Goal: Information Seeking & Learning: Learn about a topic

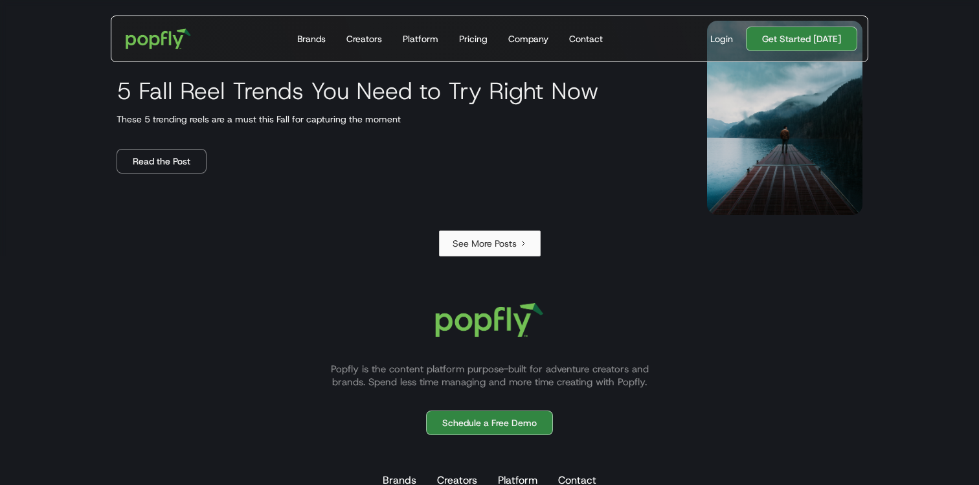
scroll to position [2271, 0]
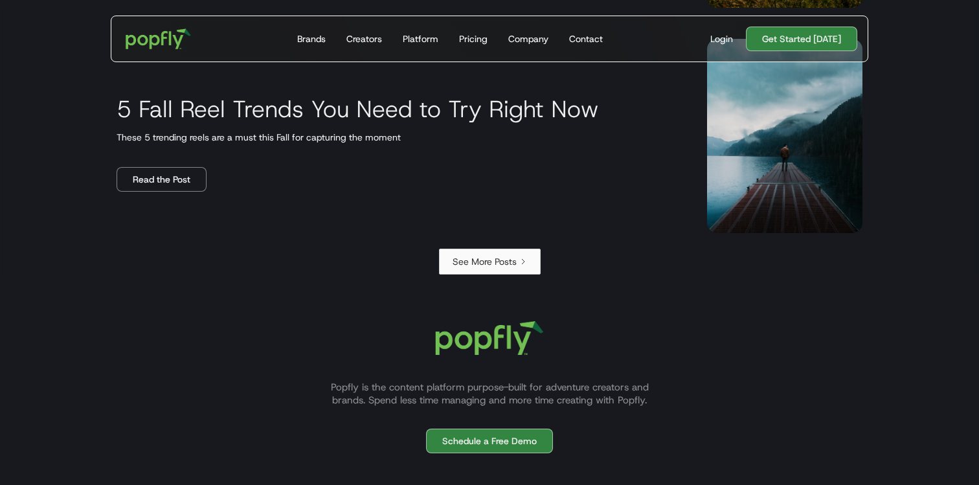
click at [497, 250] on link "See More Posts" at bounding box center [490, 262] width 102 height 26
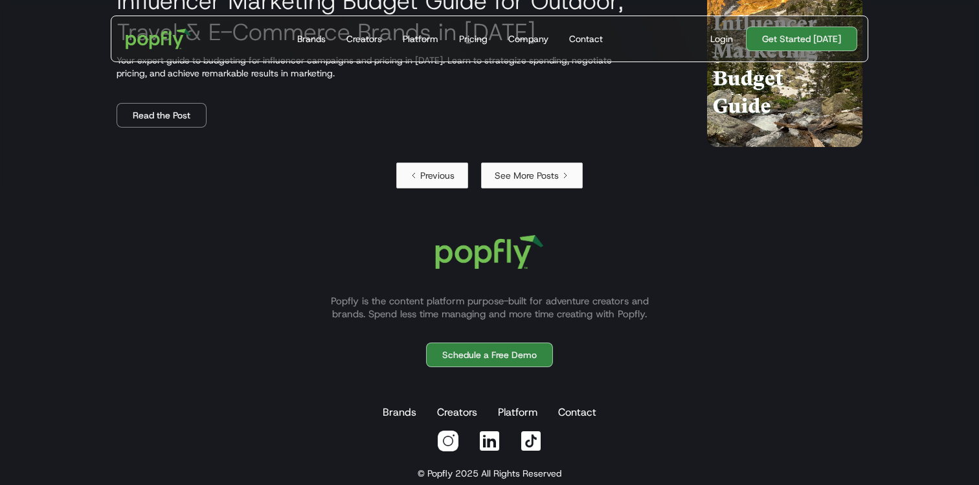
scroll to position [2391, 0]
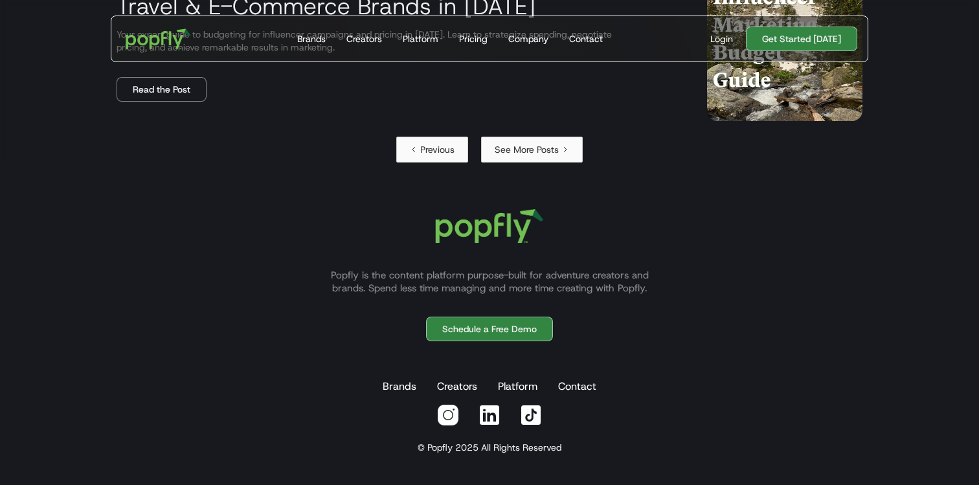
click at [533, 155] on div "See More Posts" at bounding box center [527, 149] width 64 height 13
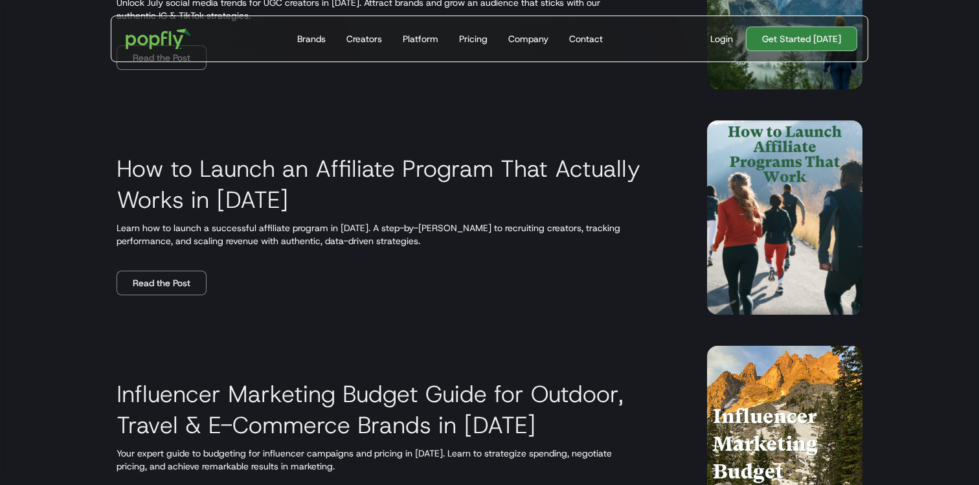
scroll to position [1960, 0]
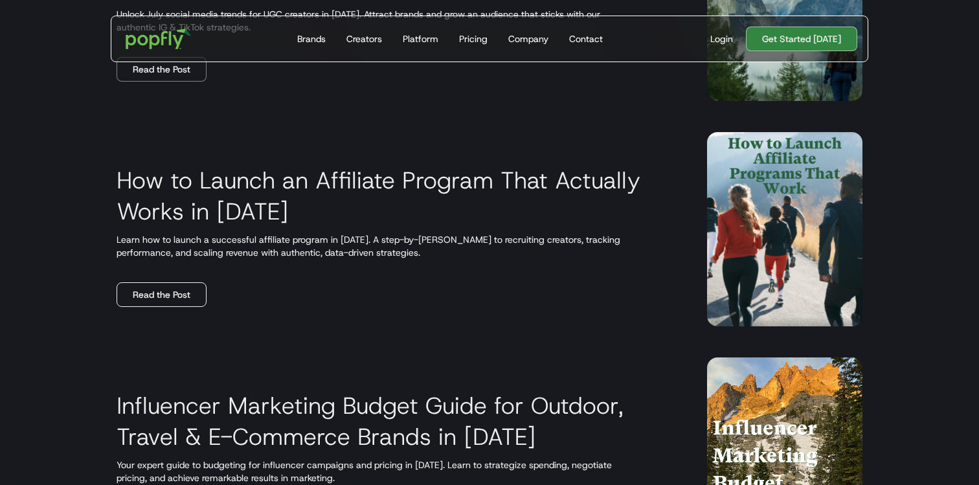
click at [161, 295] on link "Read the Post" at bounding box center [162, 294] width 90 height 25
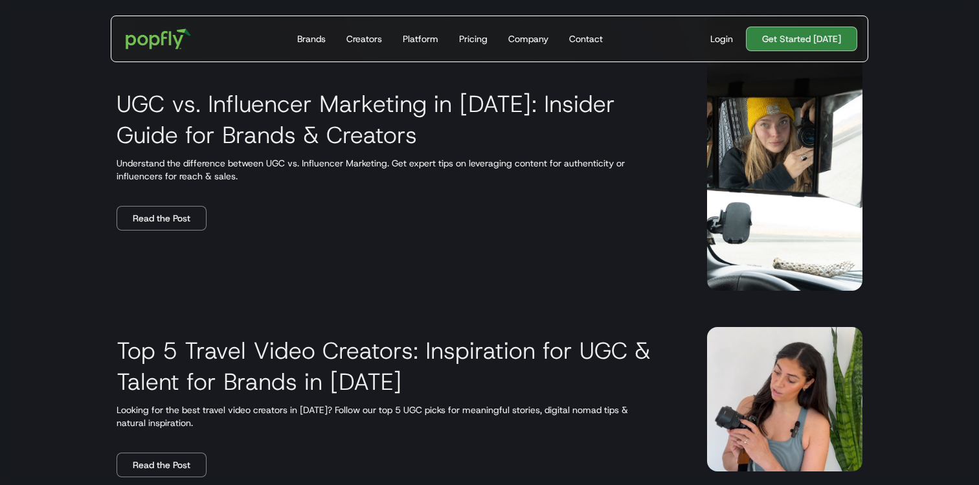
scroll to position [1114, 0]
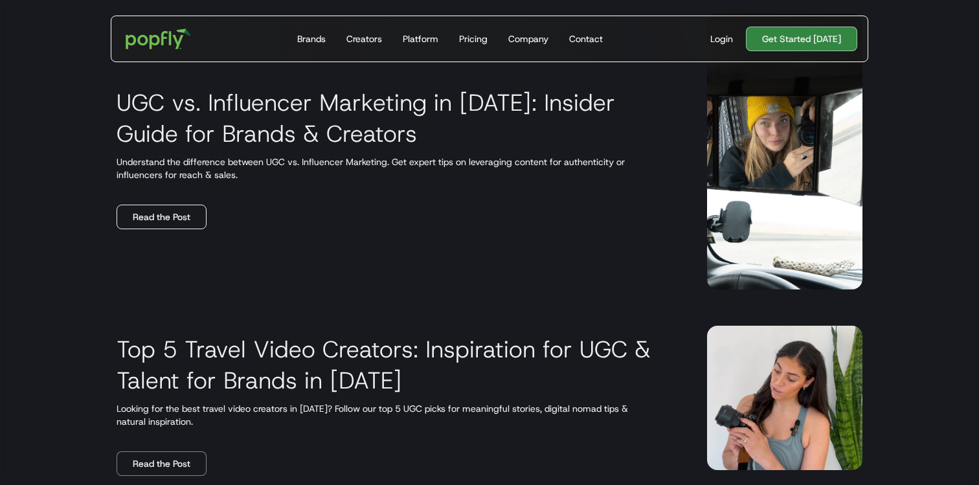
click at [157, 214] on link "Read the Post" at bounding box center [162, 217] width 90 height 25
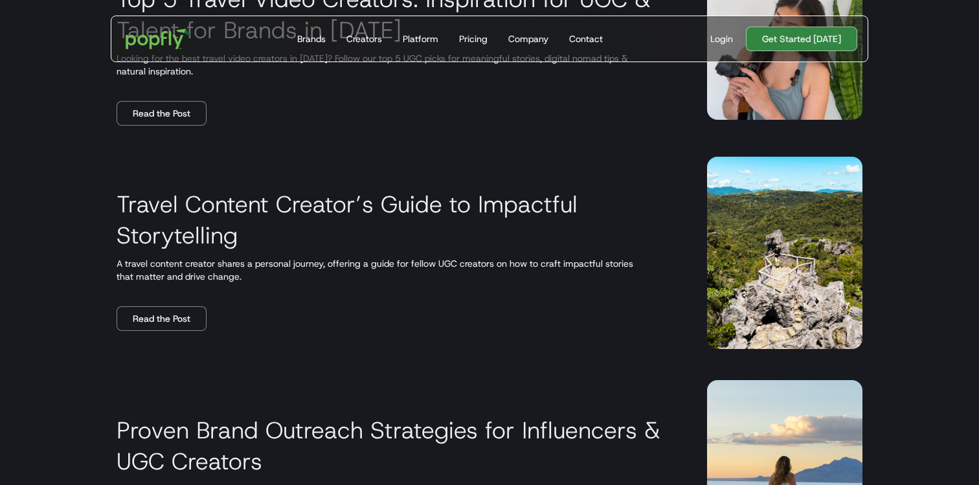
scroll to position [1484, 0]
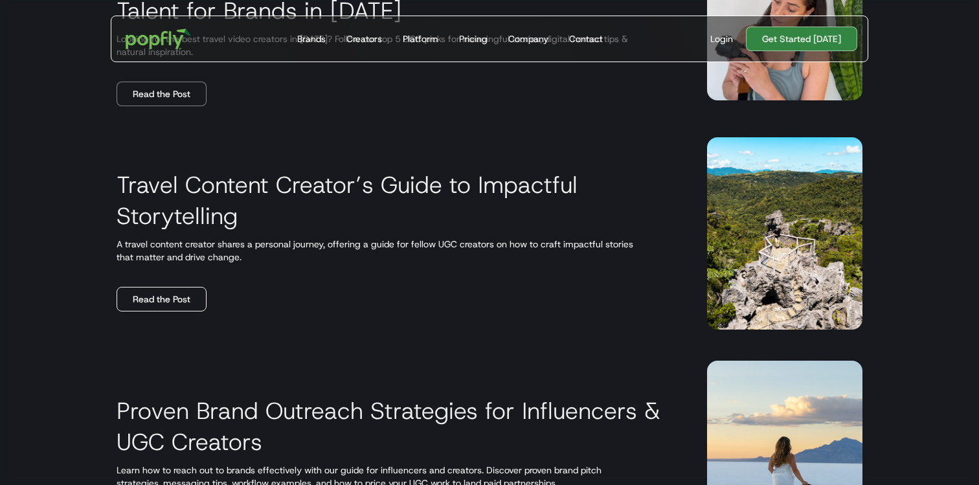
click at [155, 298] on link "Read the Post" at bounding box center [162, 299] width 90 height 25
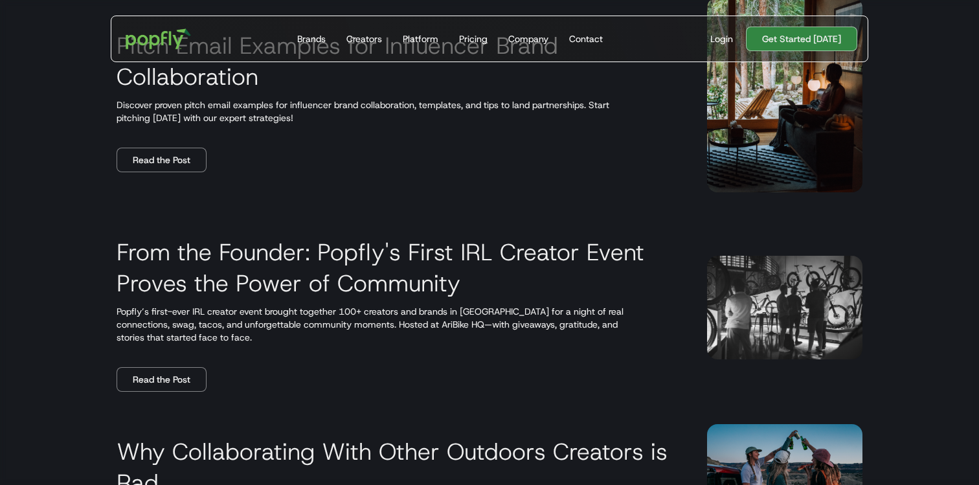
scroll to position [0, 0]
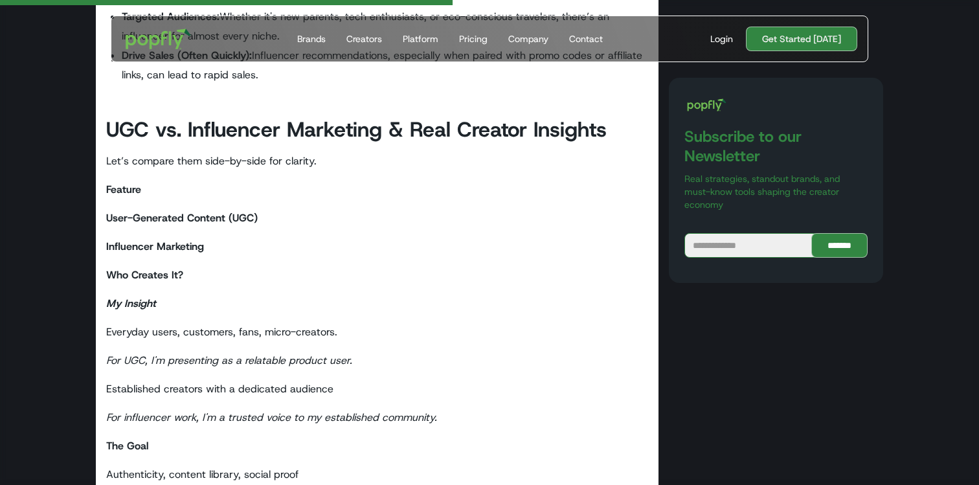
scroll to position [2170, 0]
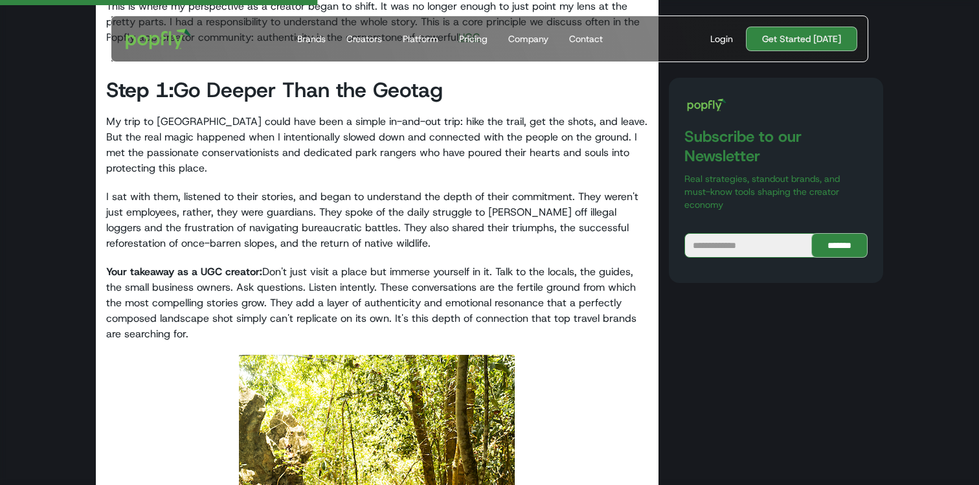
scroll to position [1456, 0]
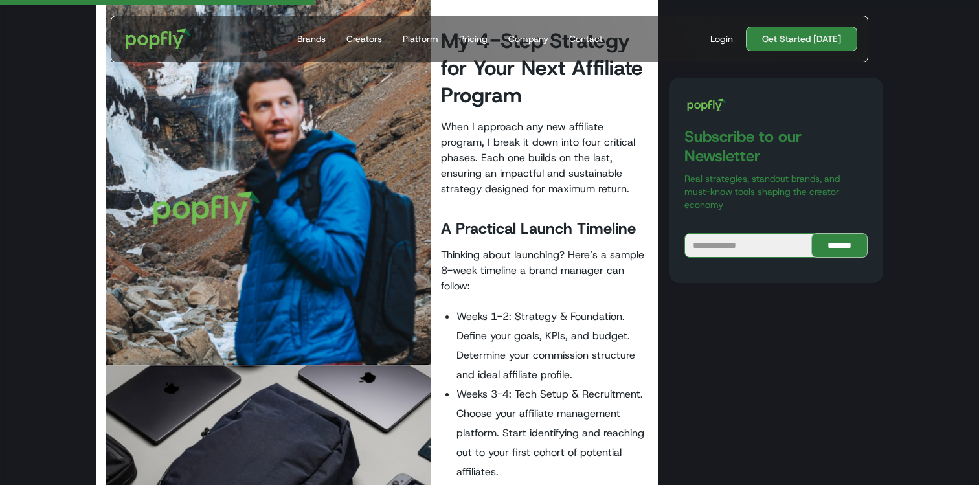
scroll to position [1605, 0]
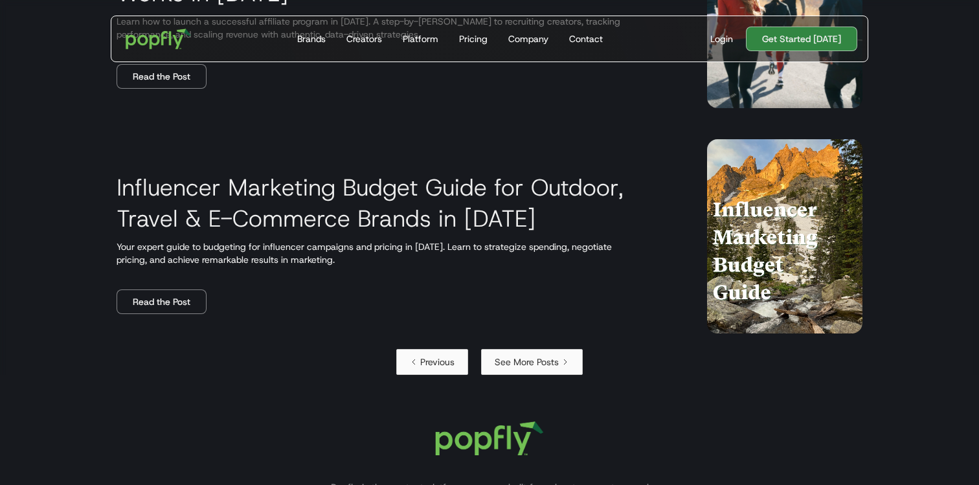
scroll to position [2175, 0]
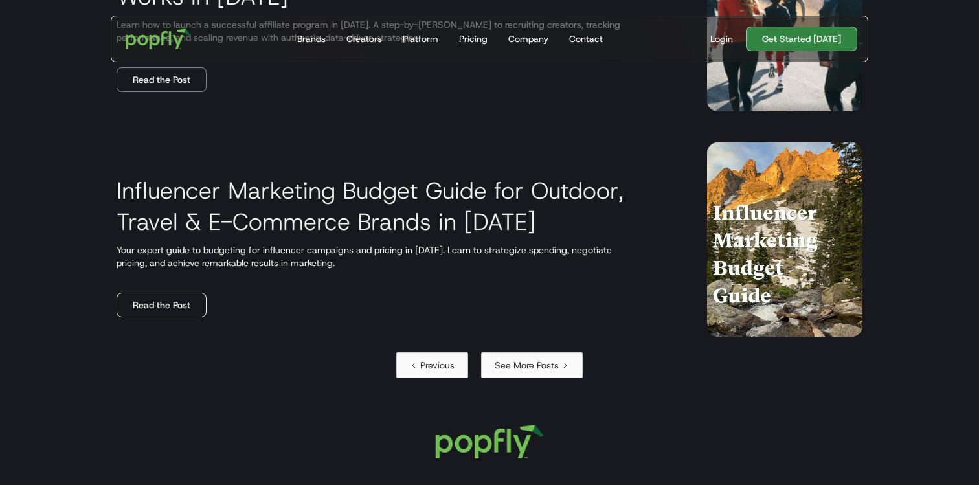
click at [175, 298] on link "Read the Post" at bounding box center [162, 305] width 90 height 25
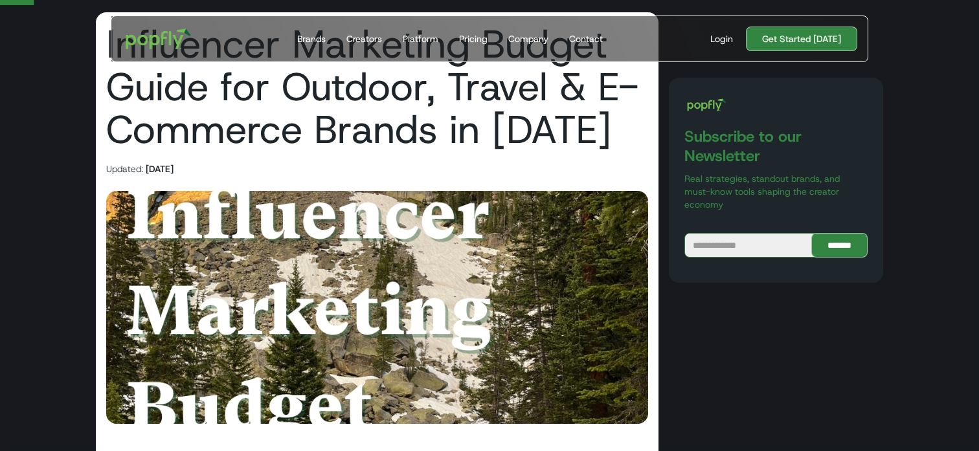
scroll to position [96, 0]
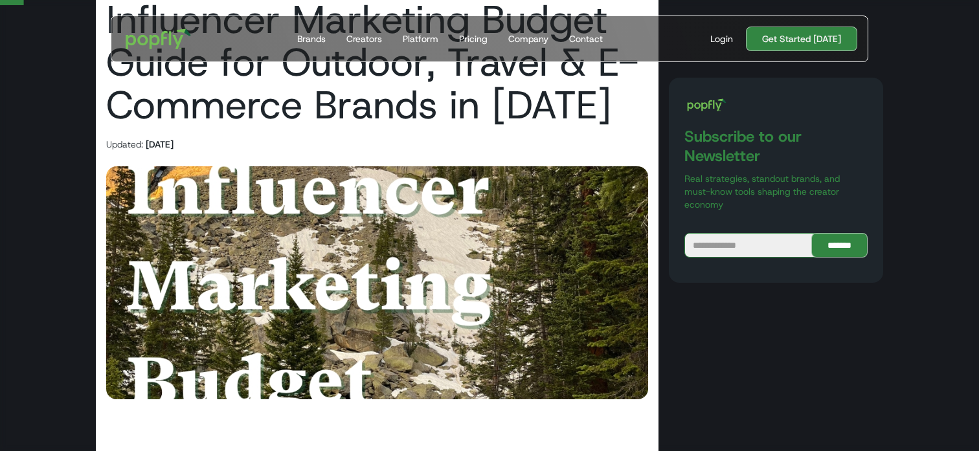
drag, startPoint x: 539, startPoint y: 136, endPoint x: 634, endPoint y: 150, distance: 95.5
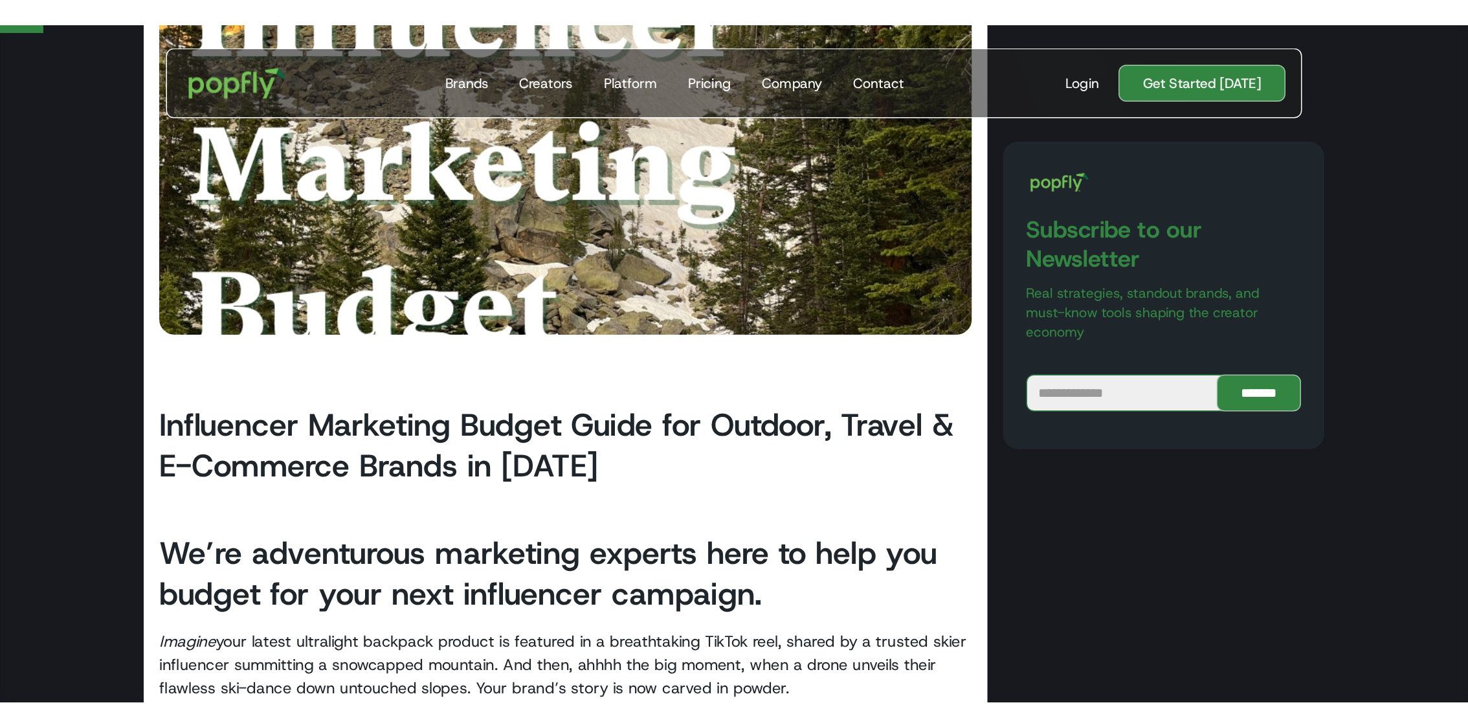
scroll to position [0, 0]
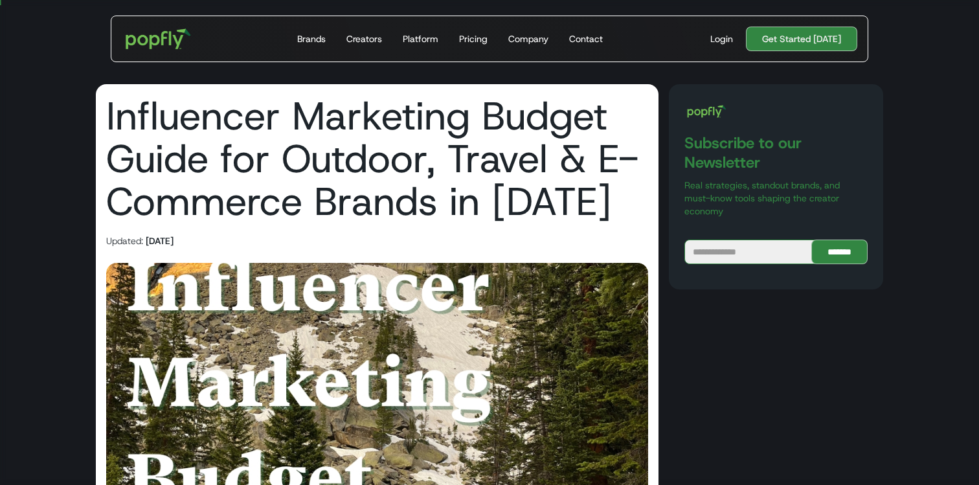
drag, startPoint x: 116, startPoint y: 258, endPoint x: 835, endPoint y: 95, distance: 737.5
click at [203, 150] on h1 "Influencer Marketing Budget Guide for Outdoor, Travel & E-Commerce Brands in 20…" at bounding box center [377, 159] width 542 height 128
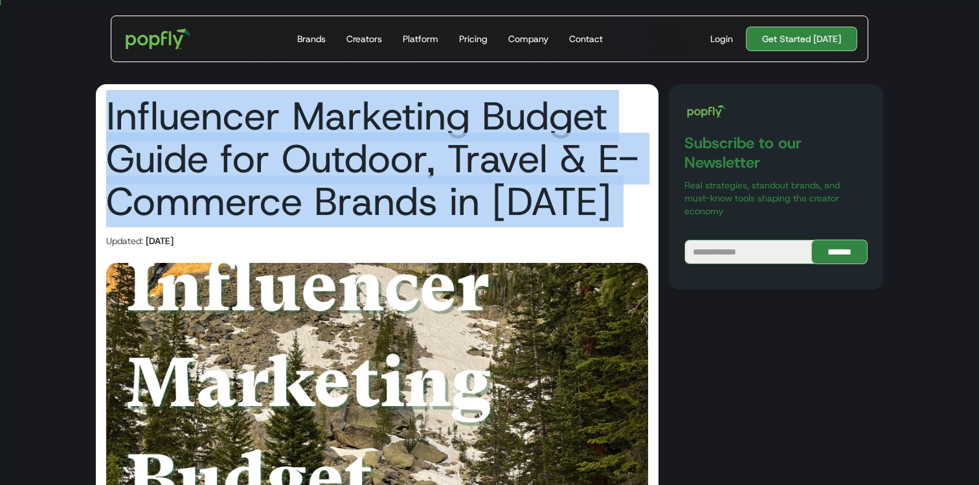
click at [203, 150] on h1 "Influencer Marketing Budget Guide for Outdoor, Travel & E-Commerce Brands in 20…" at bounding box center [377, 159] width 542 height 128
copy h1 "Influencer Marketing Budget Guide for Outdoor, Travel & E-Commerce Brands in 20…"
click at [548, 166] on h1 "Influencer Marketing Budget Guide for Outdoor, Travel & E-Commerce Brands in 20…" at bounding box center [377, 159] width 542 height 128
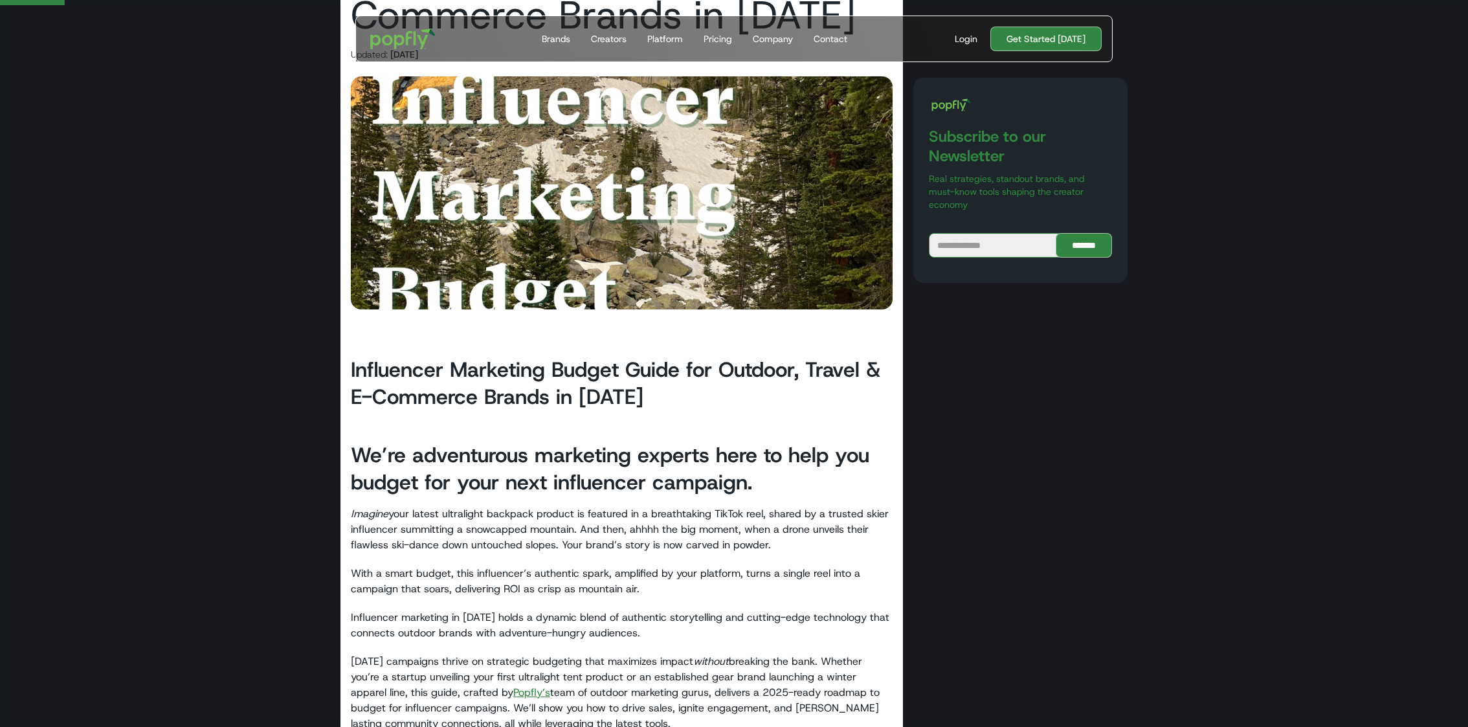
scroll to position [201, 0]
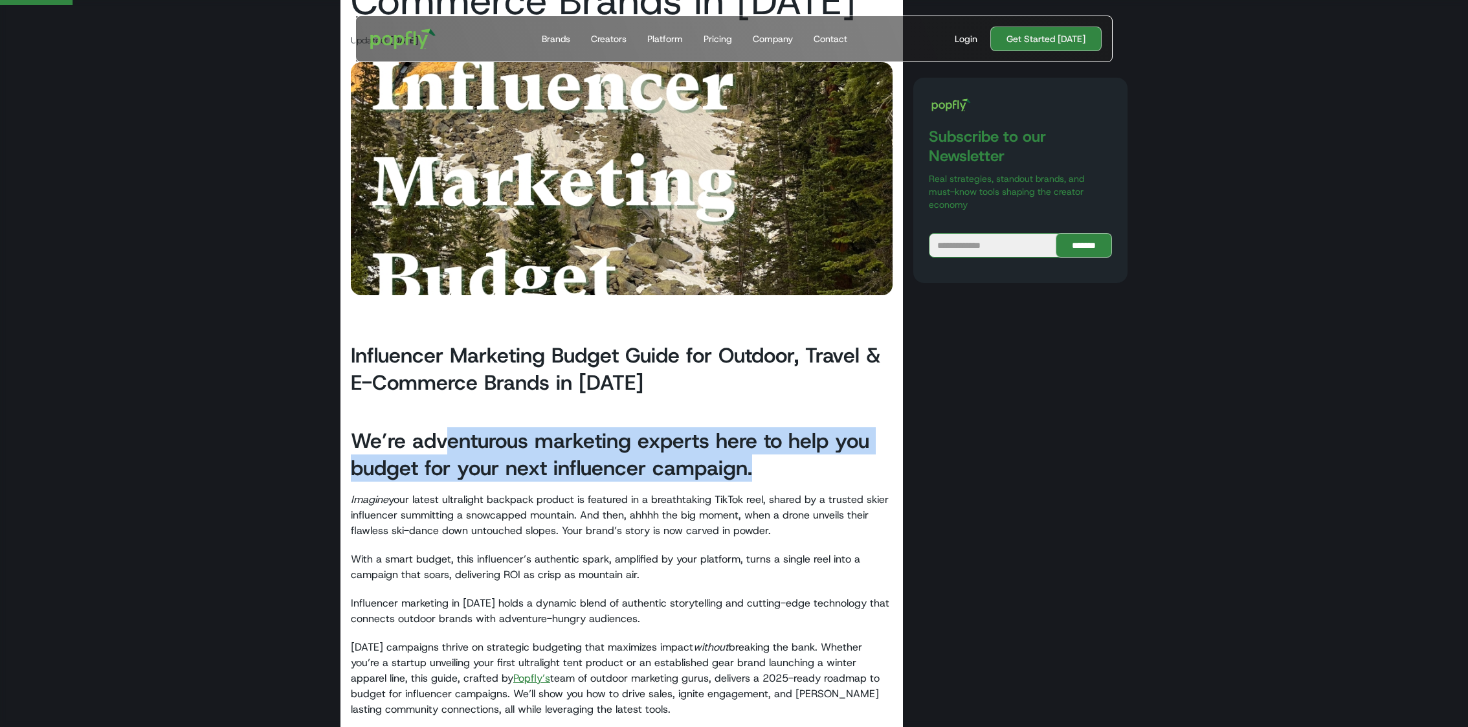
drag, startPoint x: 443, startPoint y: 443, endPoint x: 785, endPoint y: 478, distance: 344.3
click at [785, 478] on h2 "We’re adventurous marketing experts here to help you budget for your next influ…" at bounding box center [622, 454] width 542 height 54
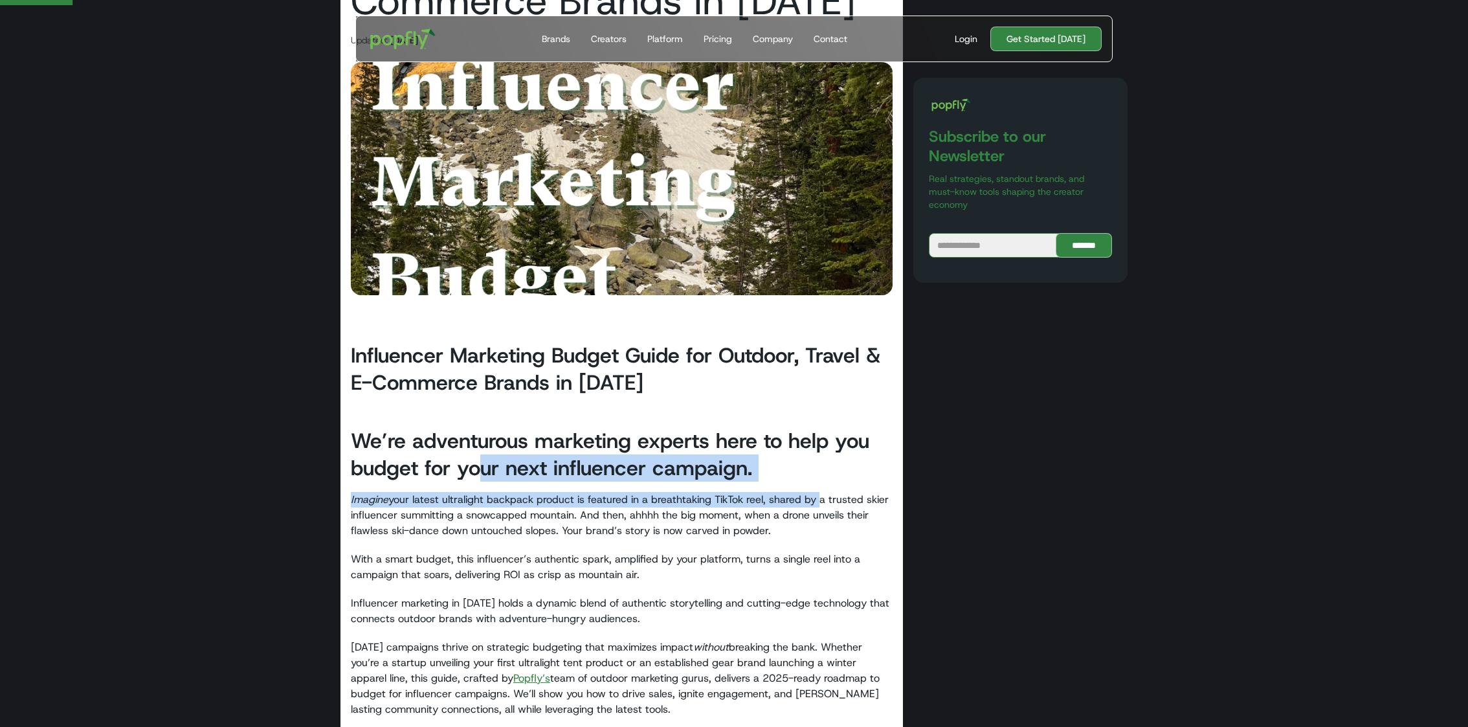
drag, startPoint x: 475, startPoint y: 460, endPoint x: 814, endPoint y: 495, distance: 341.0
click at [814, 484] on p "Imagine your latest ultralight backpack product is featured in a breathtaking T…" at bounding box center [622, 515] width 542 height 47
drag, startPoint x: 454, startPoint y: 462, endPoint x: 809, endPoint y: 478, distance: 354.5
click at [809, 478] on h2 "We’re adventurous marketing experts here to help you budget for your next influ…" at bounding box center [622, 454] width 542 height 54
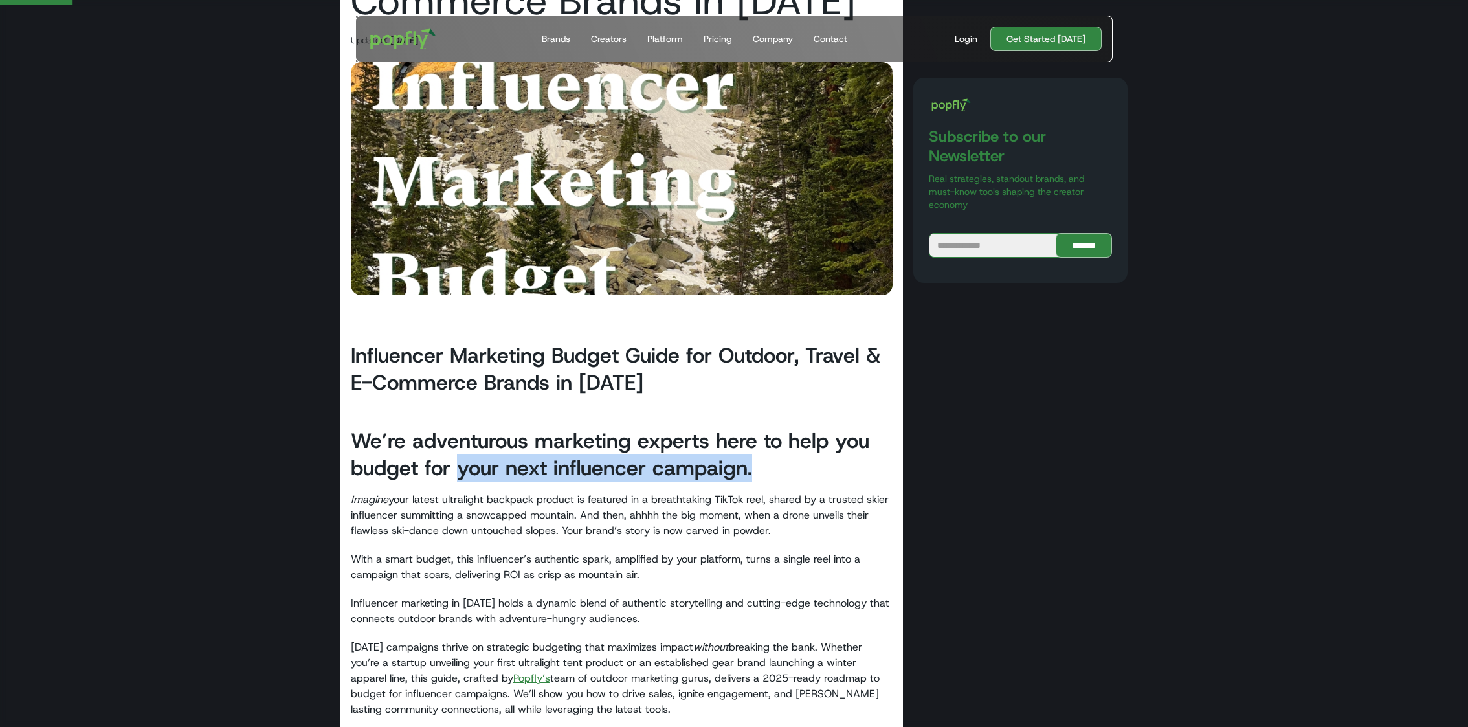
click at [809, 478] on h2 "We’re adventurous marketing experts here to help you budget for your next influ…" at bounding box center [622, 454] width 542 height 54
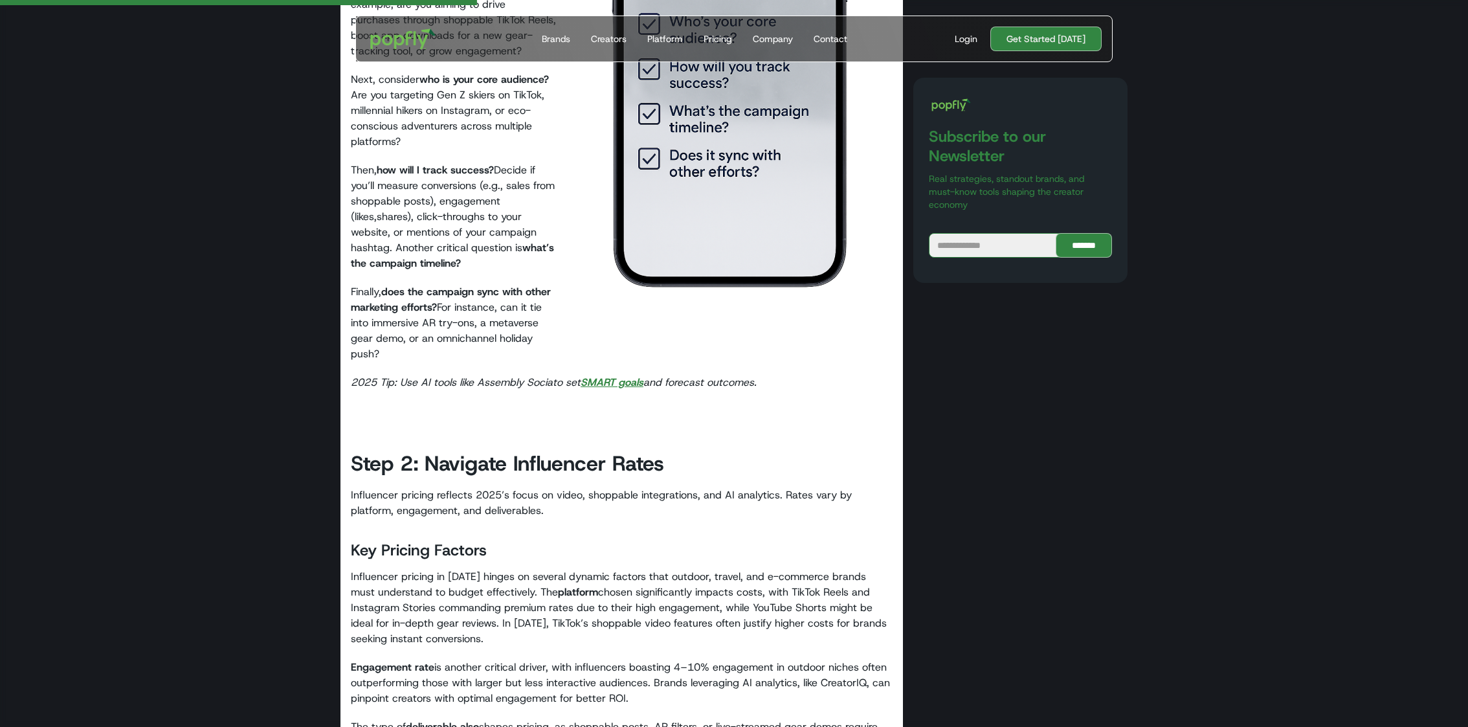
scroll to position [1340, 0]
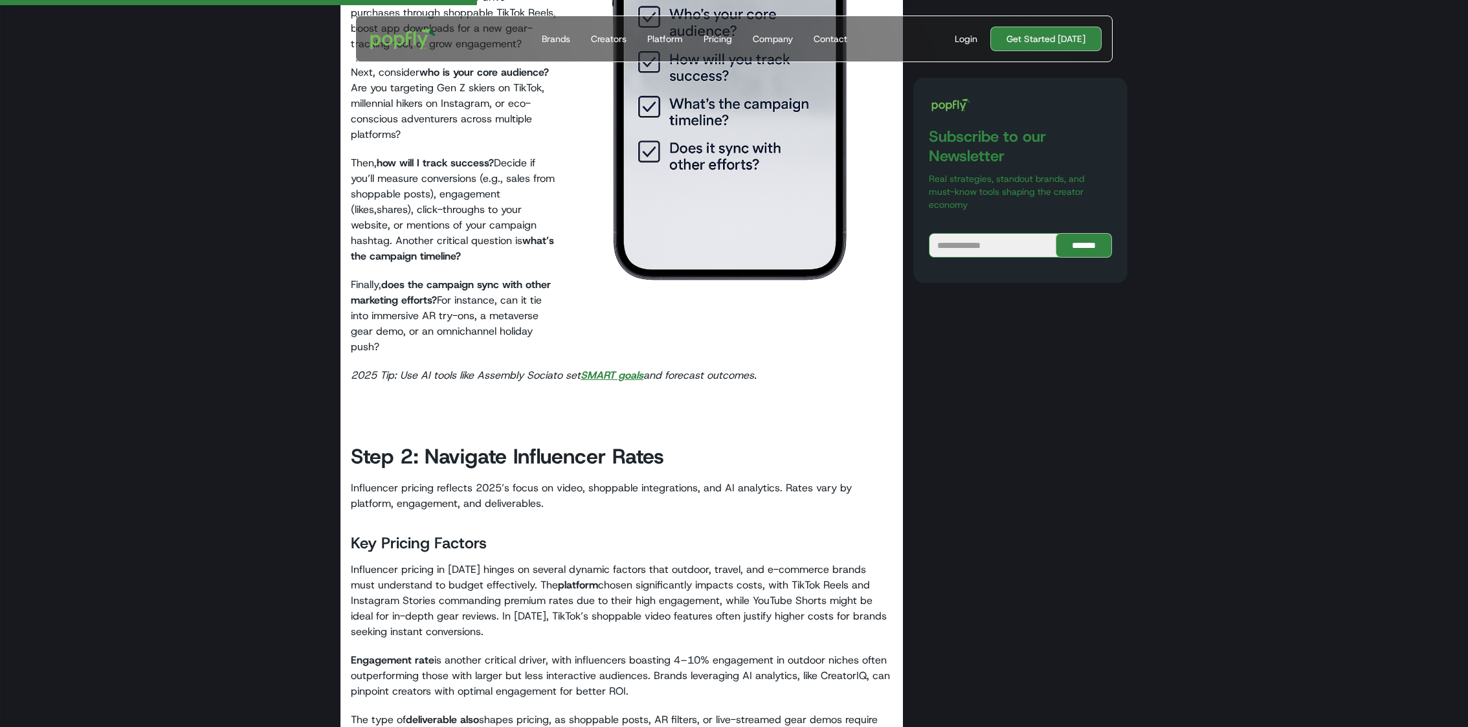
click at [630, 377] on em "SMART goals" at bounding box center [612, 375] width 63 height 14
click at [597, 370] on em "SMART goals" at bounding box center [612, 375] width 63 height 14
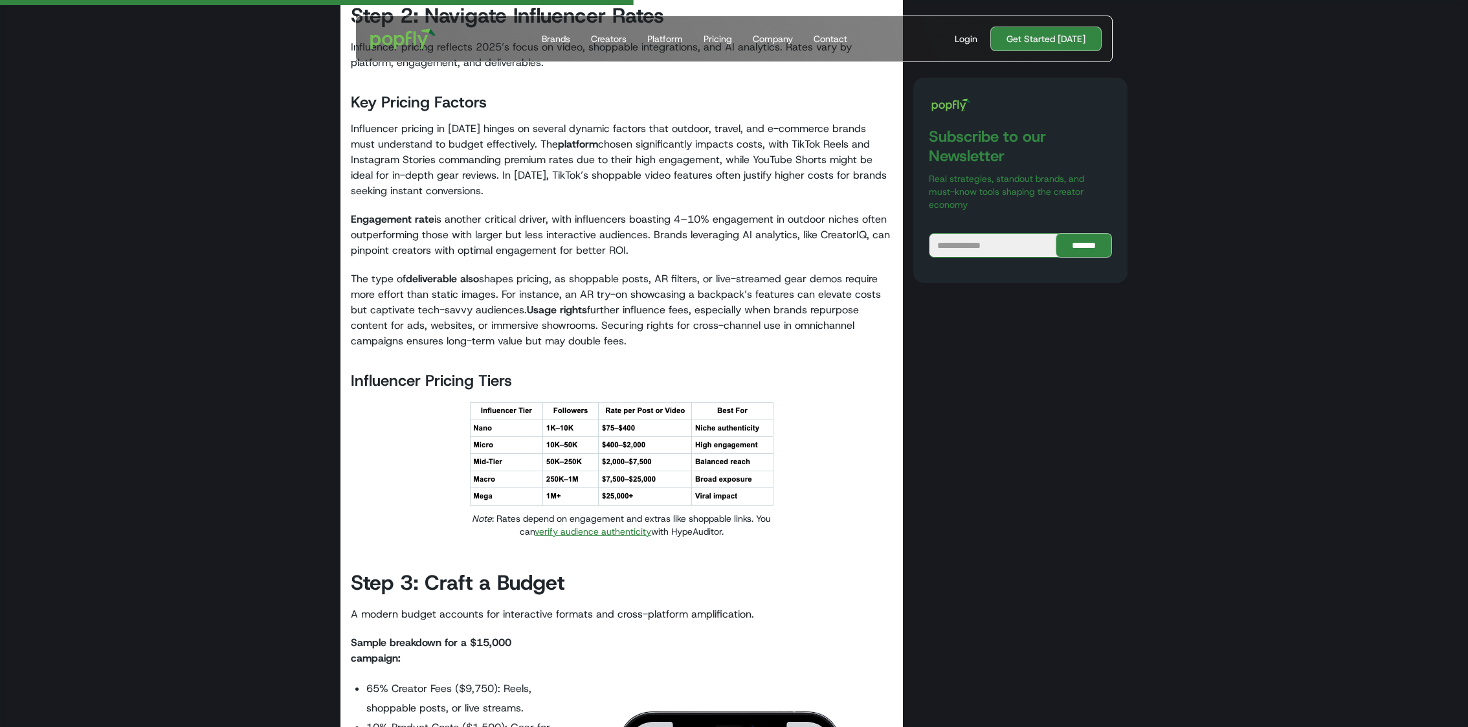
scroll to position [1781, 0]
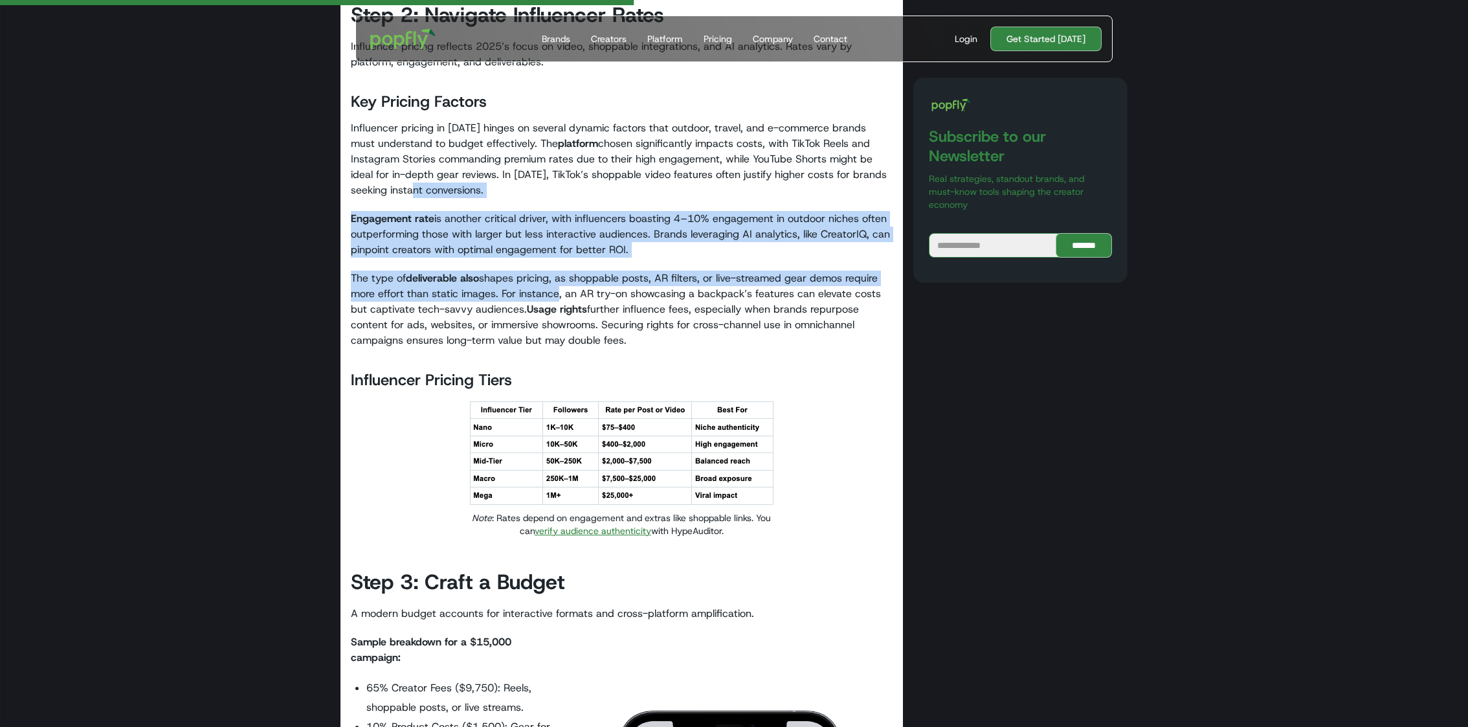
drag, startPoint x: 419, startPoint y: 186, endPoint x: 552, endPoint y: 293, distance: 170.3
click at [552, 293] on div "Influencer Marketing Budget Guide for Outdoor, Travel & E-Commerce Brands in 20…" at bounding box center [622, 634] width 542 height 3809
click at [552, 293] on p "The type of deliverable also shapes pricing, as shoppable posts, AR filters, or…" at bounding box center [622, 310] width 542 height 78
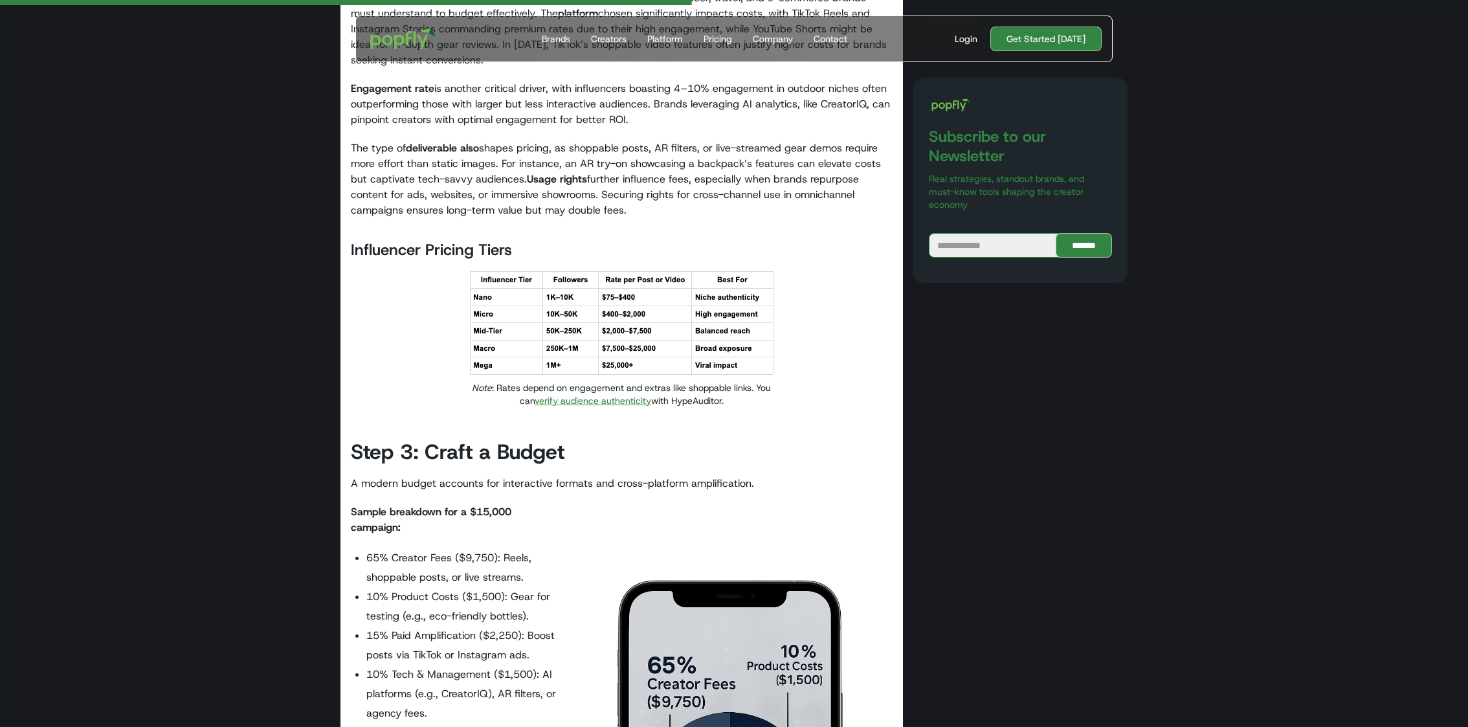
scroll to position [1910, 0]
click at [583, 397] on link "verify audience authenticity" at bounding box center [593, 403] width 117 height 12
click at [241, 404] on section "Influencer Marketing Budget Guide for Outdoor, Travel & E-Commerce Brands in 20…" at bounding box center [734, 262] width 1468 height 4353
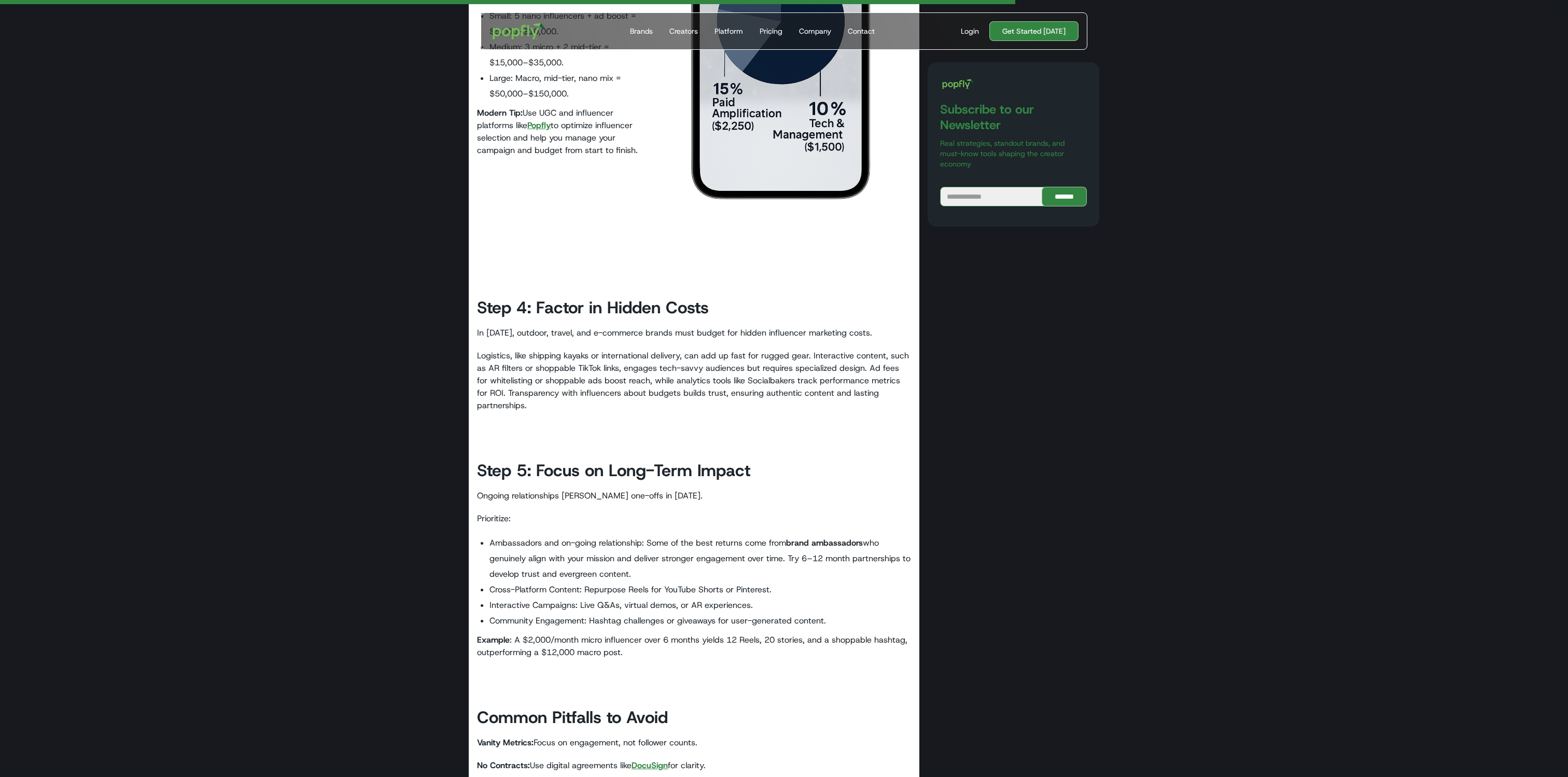
scroll to position [2148, 0]
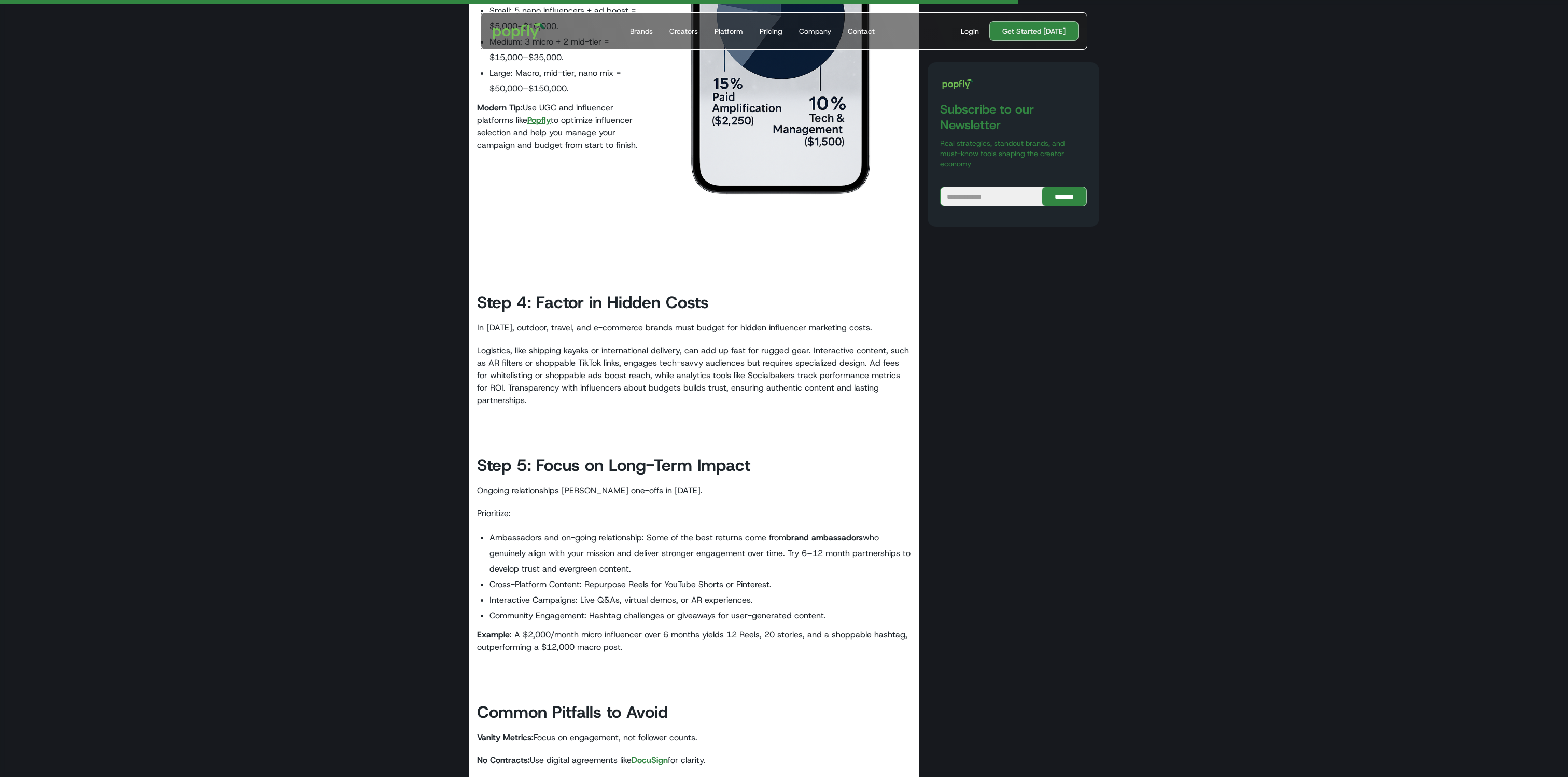
click at [547, 117] on strong "Popfly" at bounding box center [538, 120] width 23 height 11
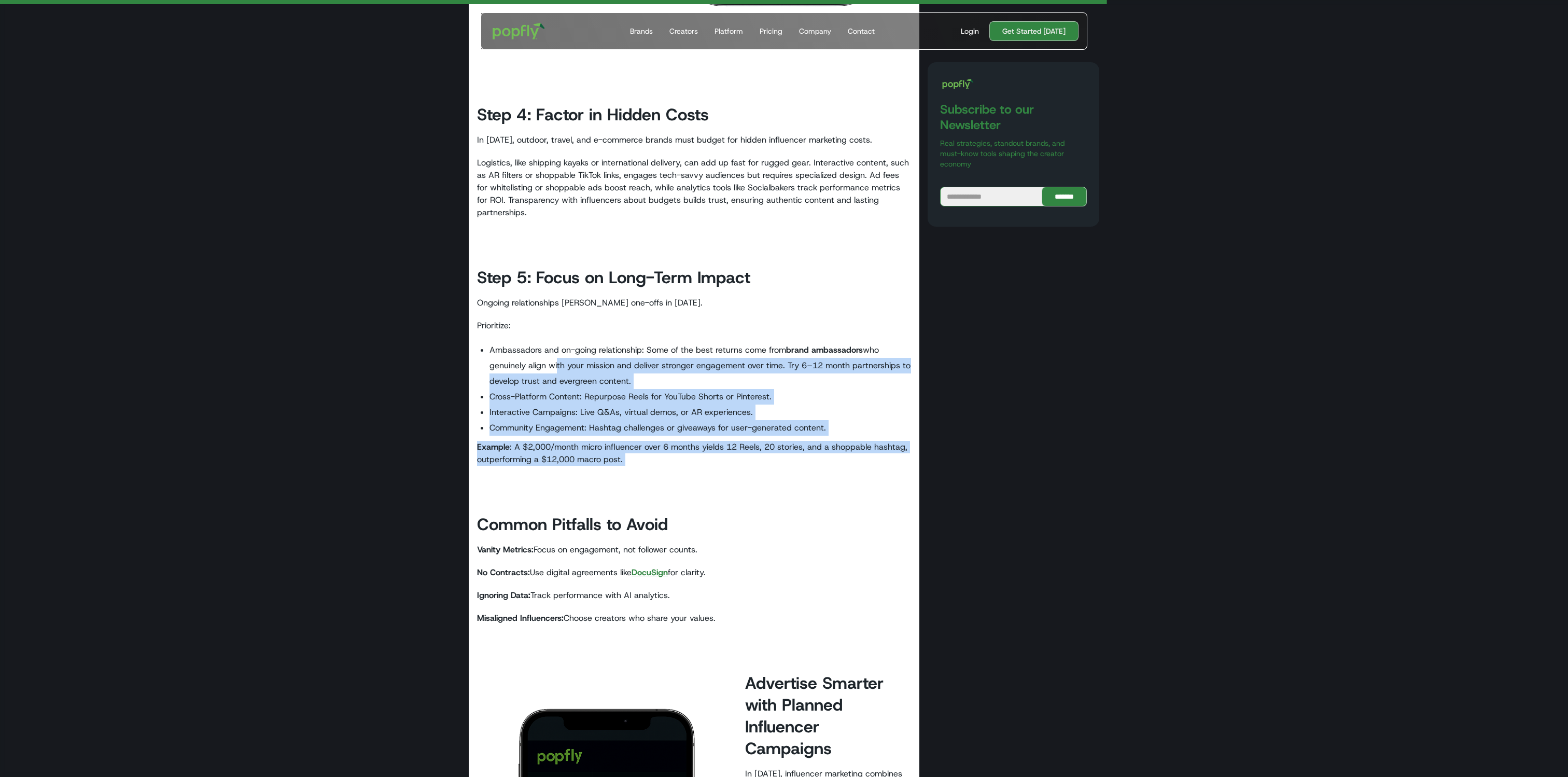
drag, startPoint x: 553, startPoint y: 367, endPoint x: 702, endPoint y: 471, distance: 181.7
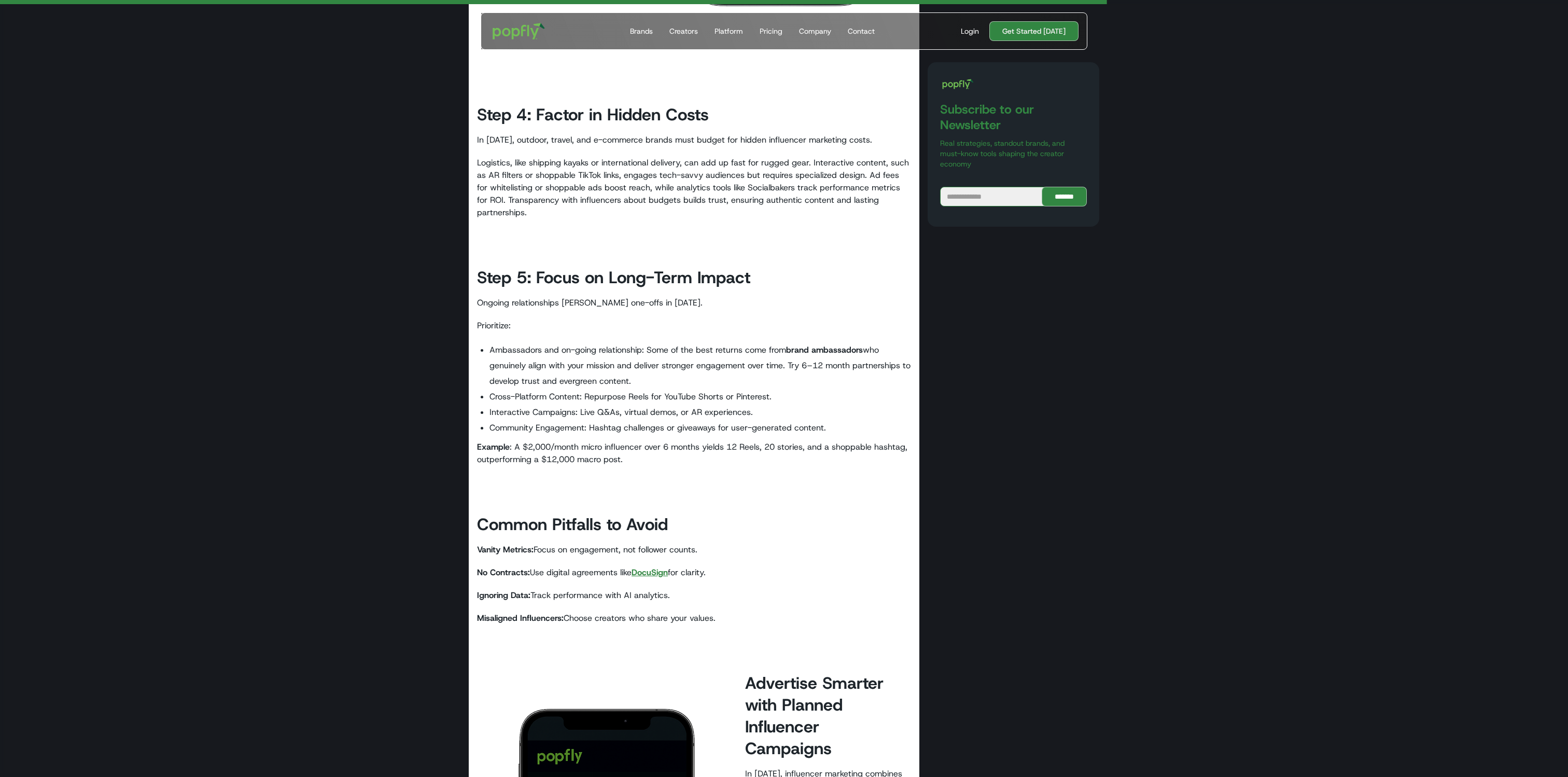
click at [650, 388] on strong "DocuSign" at bounding box center [649, 573] width 36 height 11
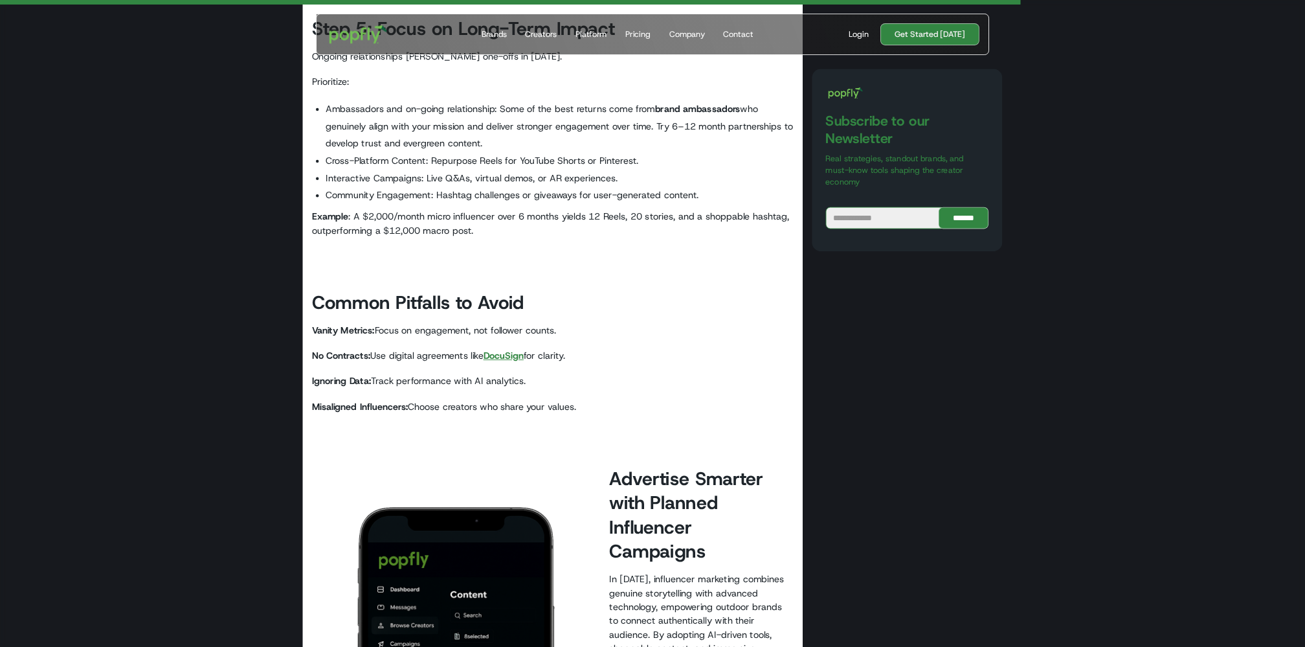
scroll to position [3230, 0]
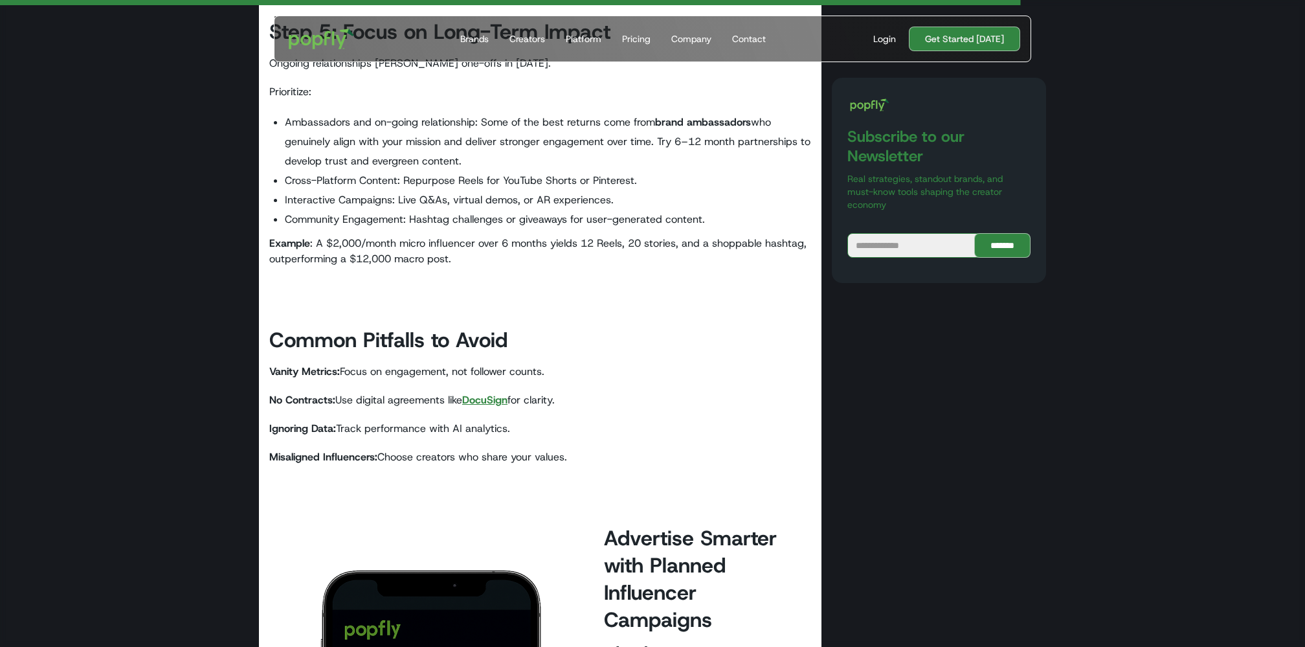
click at [447, 339] on strong "Common Pitfalls to Avoid" at bounding box center [388, 339] width 238 height 27
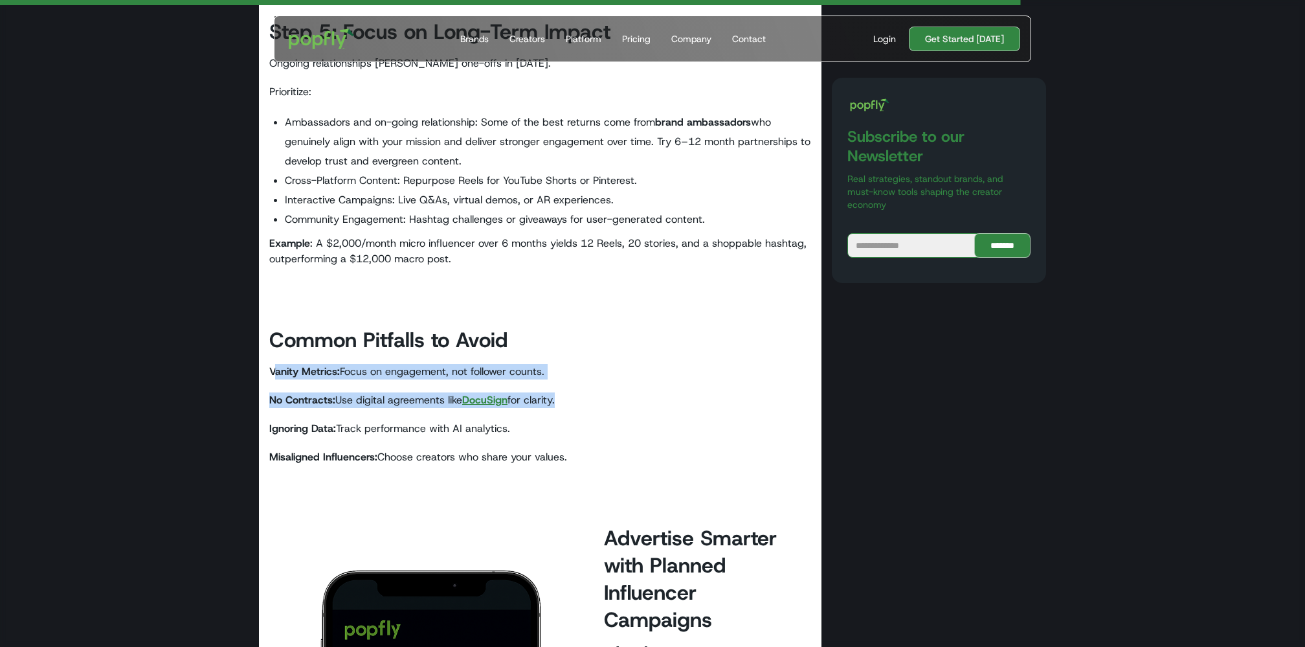
drag, startPoint x: 278, startPoint y: 366, endPoint x: 339, endPoint y: 412, distance: 76.8
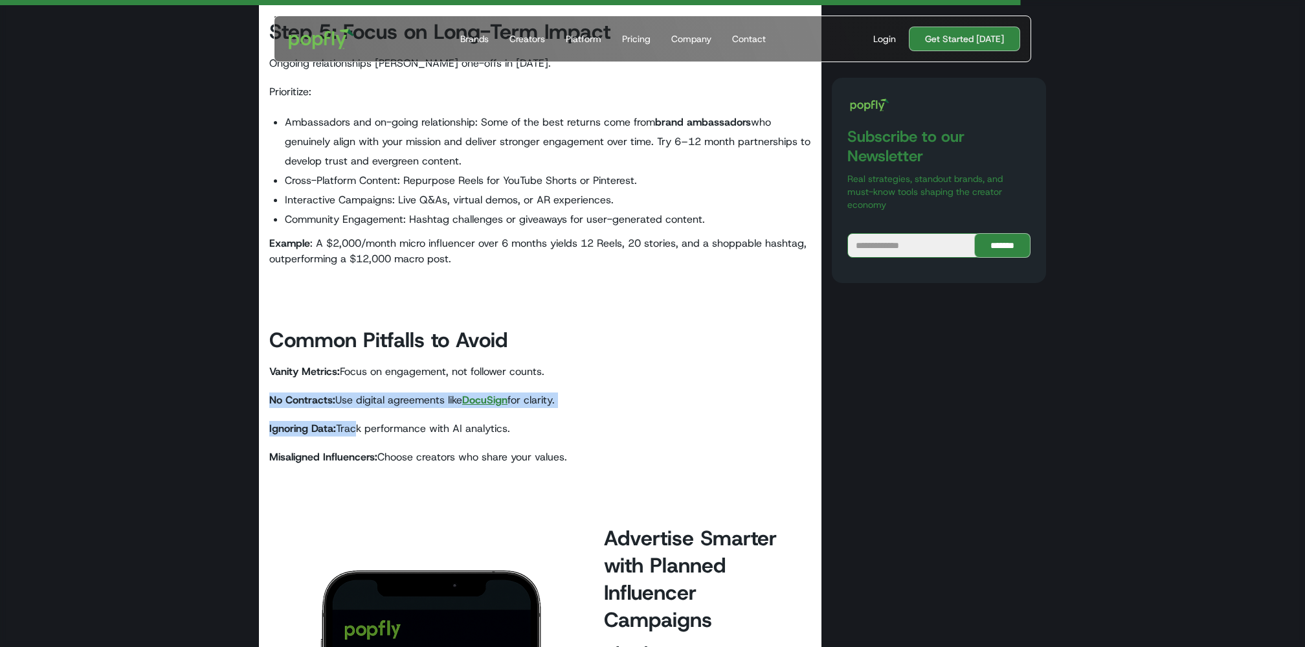
drag, startPoint x: 314, startPoint y: 388, endPoint x: 357, endPoint y: 431, distance: 60.9
click at [357, 431] on p "Ignoring Data: Track performance with AI analytics." at bounding box center [540, 429] width 542 height 16
drag, startPoint x: 339, startPoint y: 404, endPoint x: 456, endPoint y: 440, distance: 123.1
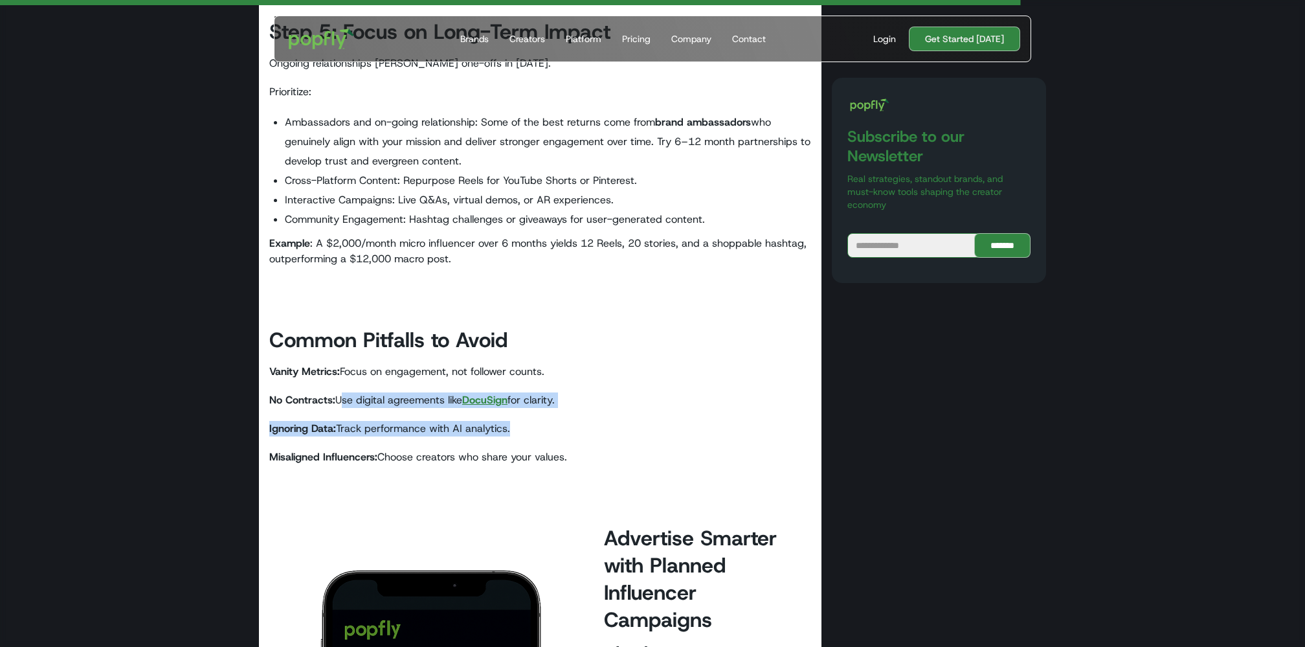
drag, startPoint x: 375, startPoint y: 407, endPoint x: 480, endPoint y: 452, distance: 114.8
click at [480, 452] on p "Misaligned Influencers: Choose creators who share your values." at bounding box center [540, 457] width 542 height 16
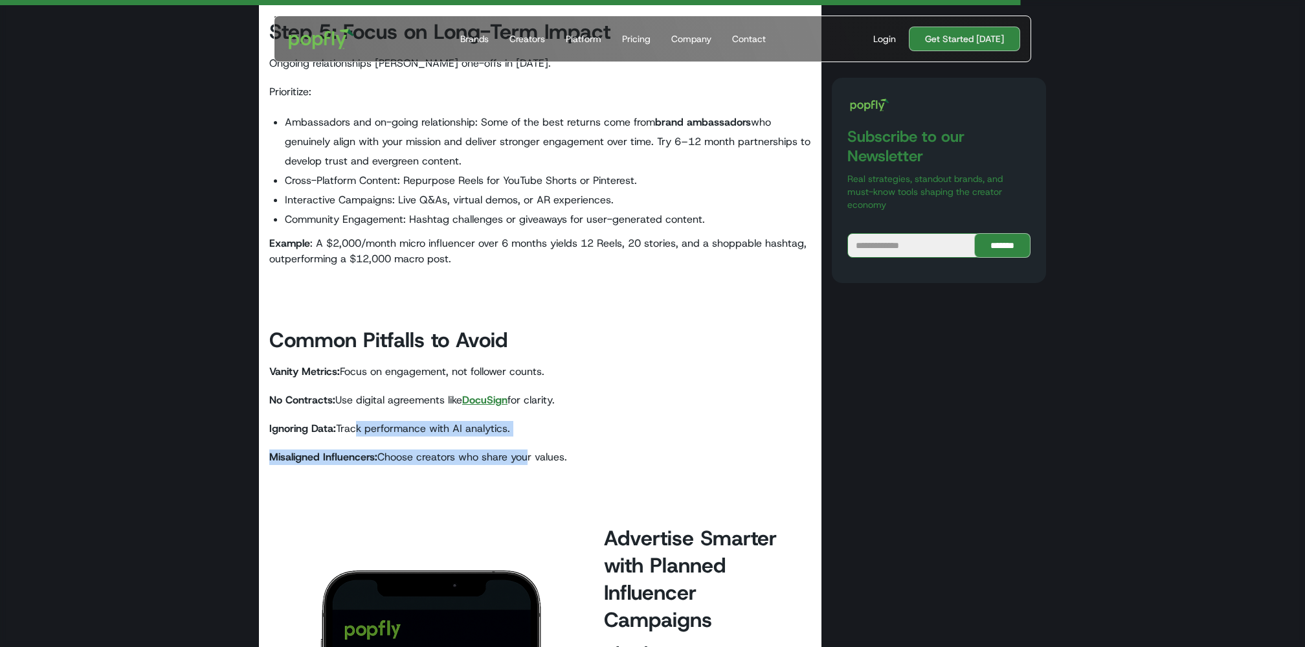
drag, startPoint x: 359, startPoint y: 427, endPoint x: 527, endPoint y: 451, distance: 169.5
click at [527, 451] on p "Misaligned Influencers: Choose creators who share your values." at bounding box center [540, 457] width 542 height 16
drag, startPoint x: 437, startPoint y: 441, endPoint x: 585, endPoint y: 452, distance: 148.7
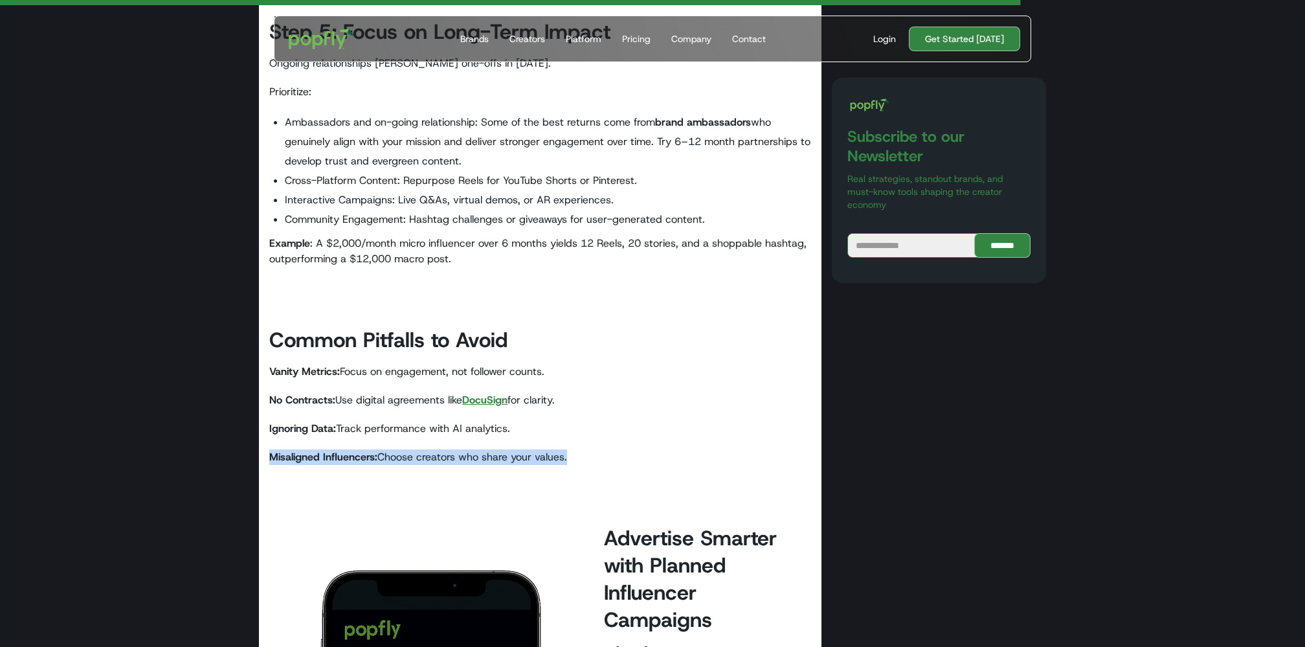
click at [585, 452] on p "Misaligned Influencers: Choose creators who share your values." at bounding box center [540, 457] width 542 height 16
drag, startPoint x: 391, startPoint y: 428, endPoint x: 552, endPoint y: 460, distance: 164.3
click at [552, 460] on p "Misaligned Influencers: Choose creators who share your values." at bounding box center [540, 457] width 542 height 16
drag, startPoint x: 328, startPoint y: 433, endPoint x: 446, endPoint y: 488, distance: 130.6
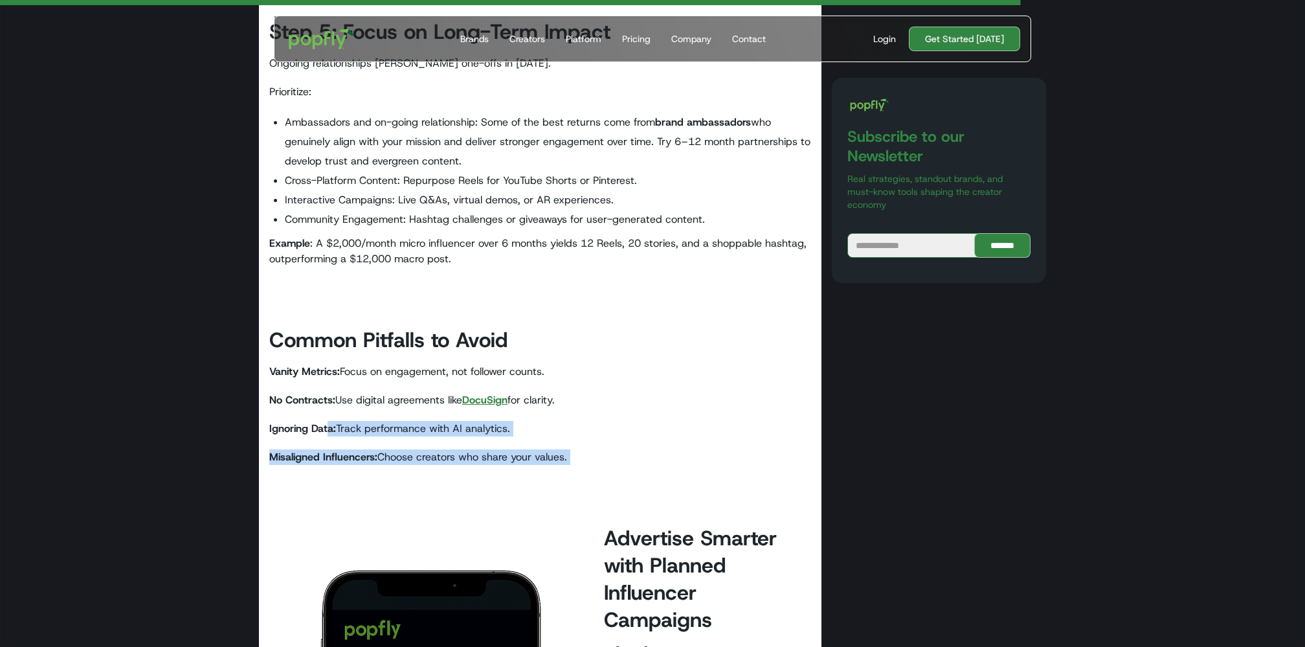
click at [446, 482] on p "‍" at bounding box center [540, 486] width 542 height 16
drag, startPoint x: 328, startPoint y: 449, endPoint x: 643, endPoint y: 451, distance: 315.9
click at [643, 451] on p "Misaligned Influencers: Choose creators who share your values." at bounding box center [540, 457] width 542 height 16
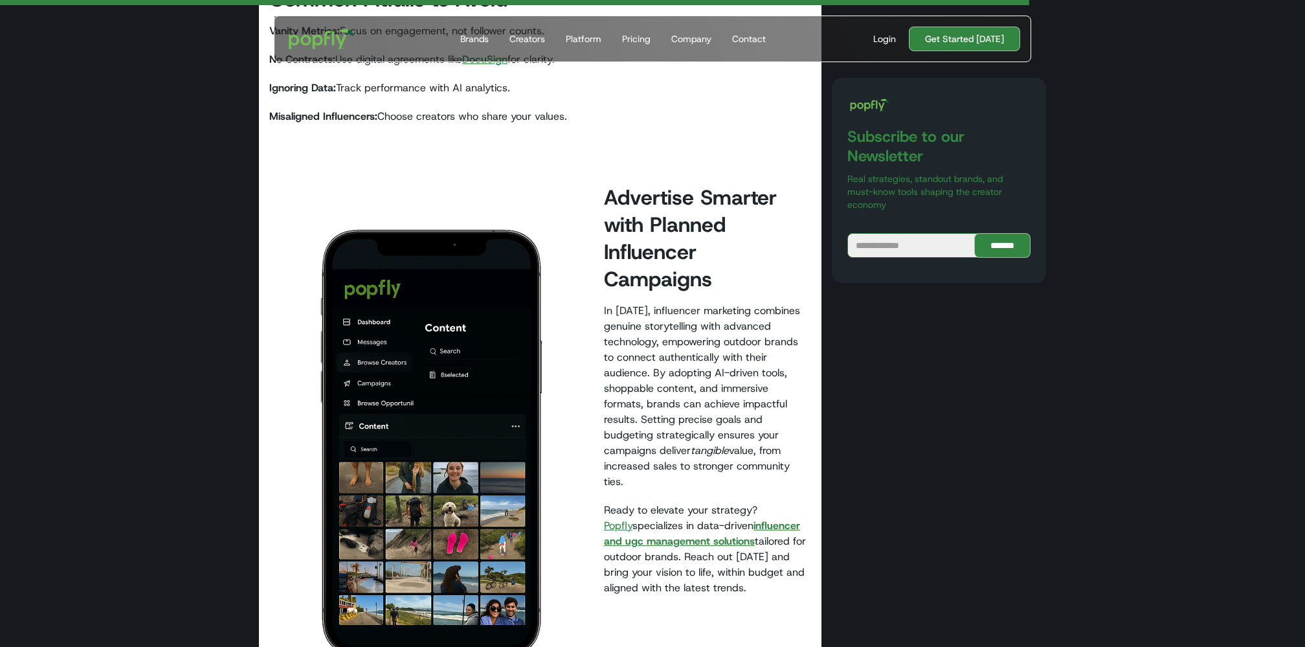
scroll to position [3584, 0]
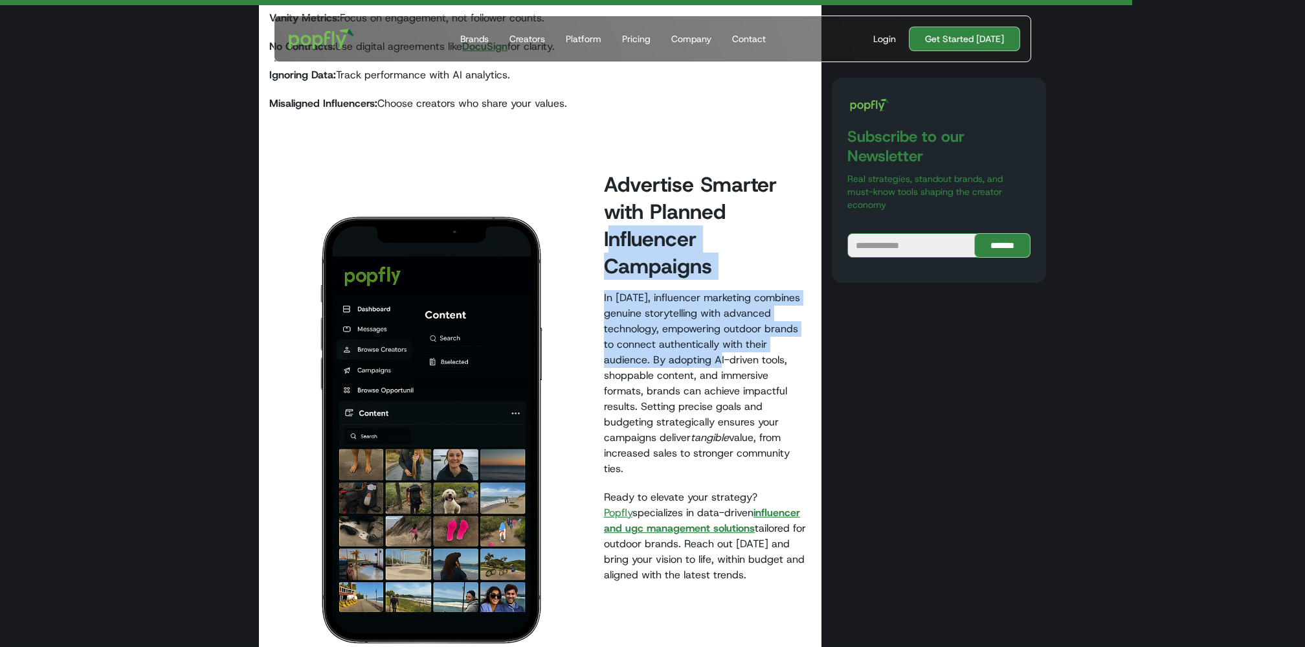
drag, startPoint x: 613, startPoint y: 238, endPoint x: 677, endPoint y: 333, distance: 114.7
click at [677, 333] on p "In 2025, influencer marketing combines genuine storytelling with advanced techn…" at bounding box center [540, 383] width 542 height 186
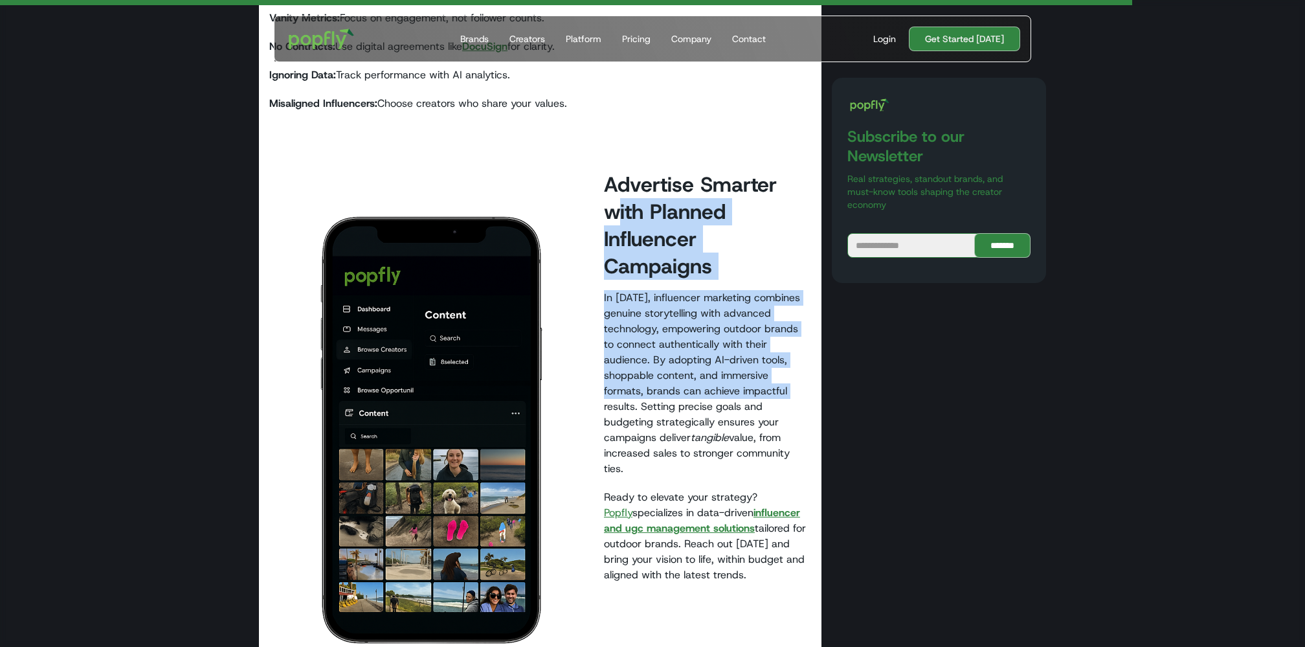
drag, startPoint x: 614, startPoint y: 212, endPoint x: 717, endPoint y: 361, distance: 181.4
click at [717, 361] on p "In 2025, influencer marketing combines genuine storytelling with advanced techn…" at bounding box center [540, 383] width 542 height 186
drag, startPoint x: 610, startPoint y: 271, endPoint x: 733, endPoint y: 421, distance: 193.6
click at [733, 421] on p "In 2025, influencer marketing combines genuine storytelling with advanced techn…" at bounding box center [540, 383] width 542 height 186
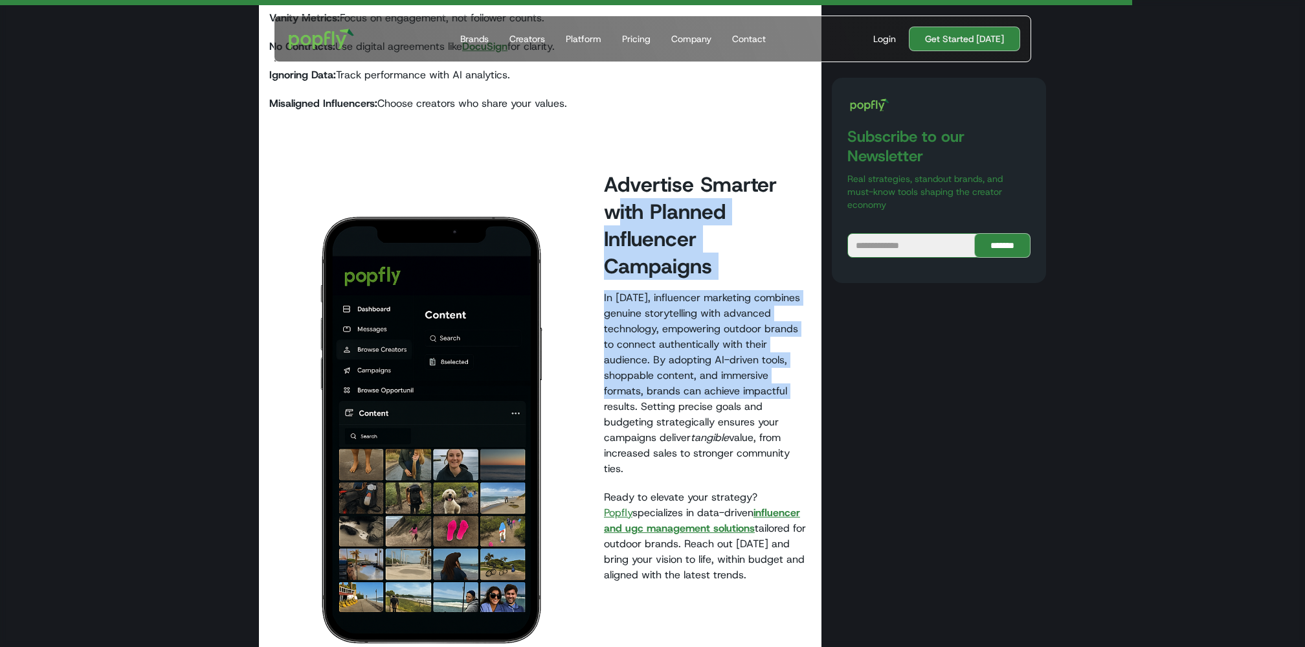
click at [733, 421] on p "In 2025, influencer marketing combines genuine storytelling with advanced techn…" at bounding box center [540, 383] width 542 height 186
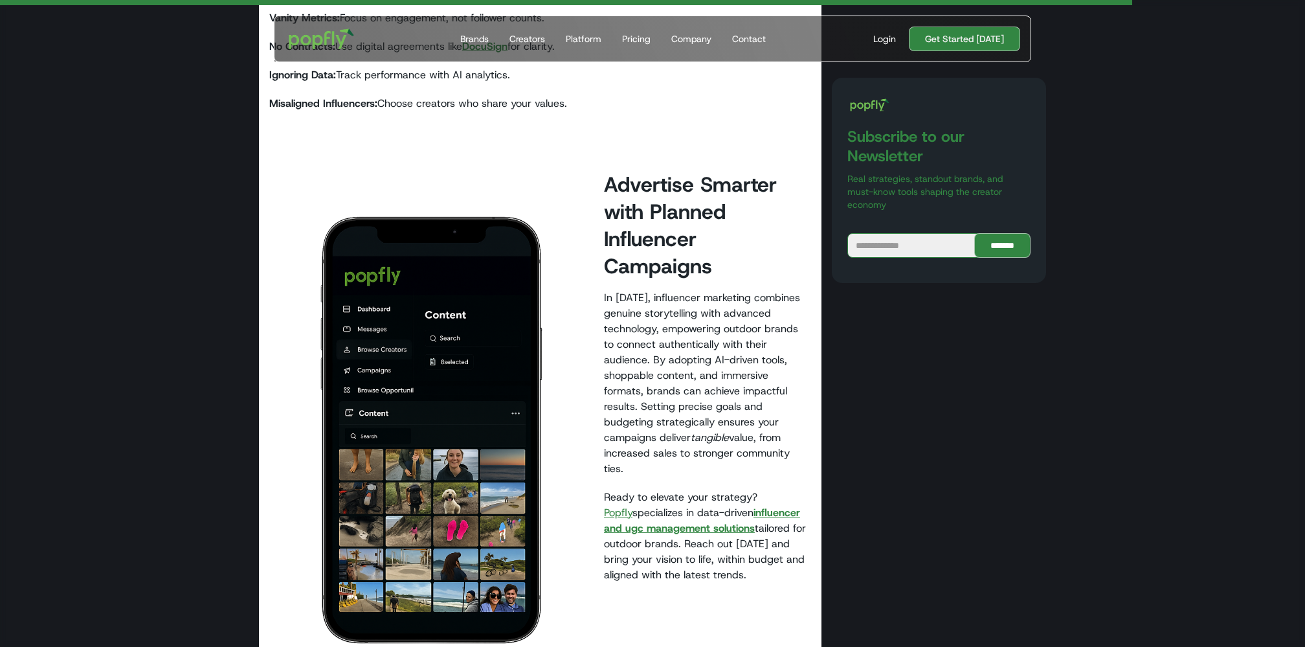
click at [632, 484] on link "Popfly" at bounding box center [618, 513] width 28 height 14
click at [774, 484] on strong "influencer and ugc management solutions" at bounding box center [702, 520] width 196 height 29
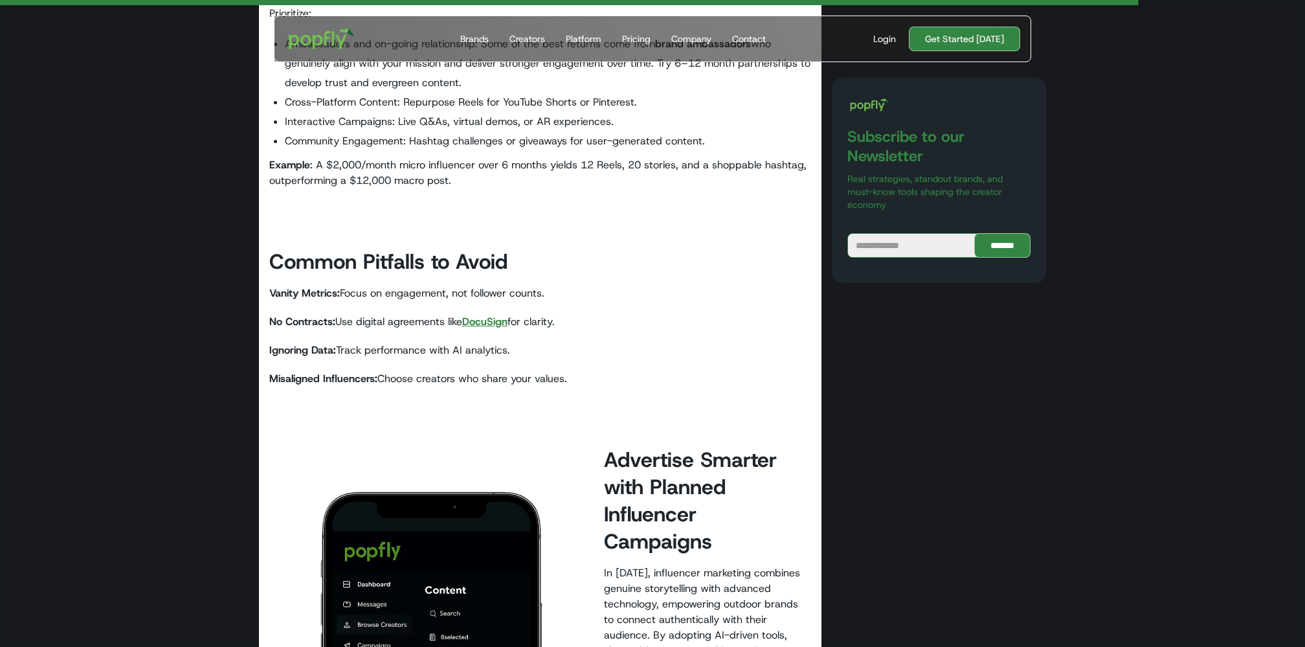
scroll to position [3239, 0]
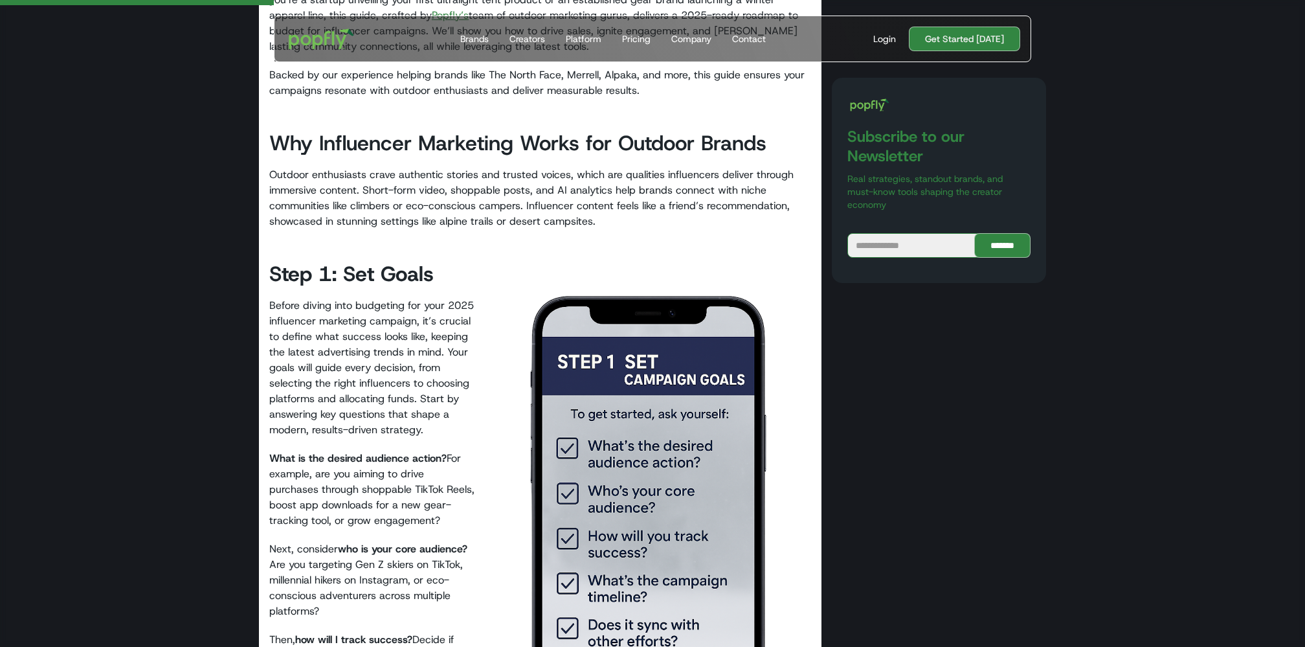
scroll to position [0, 0]
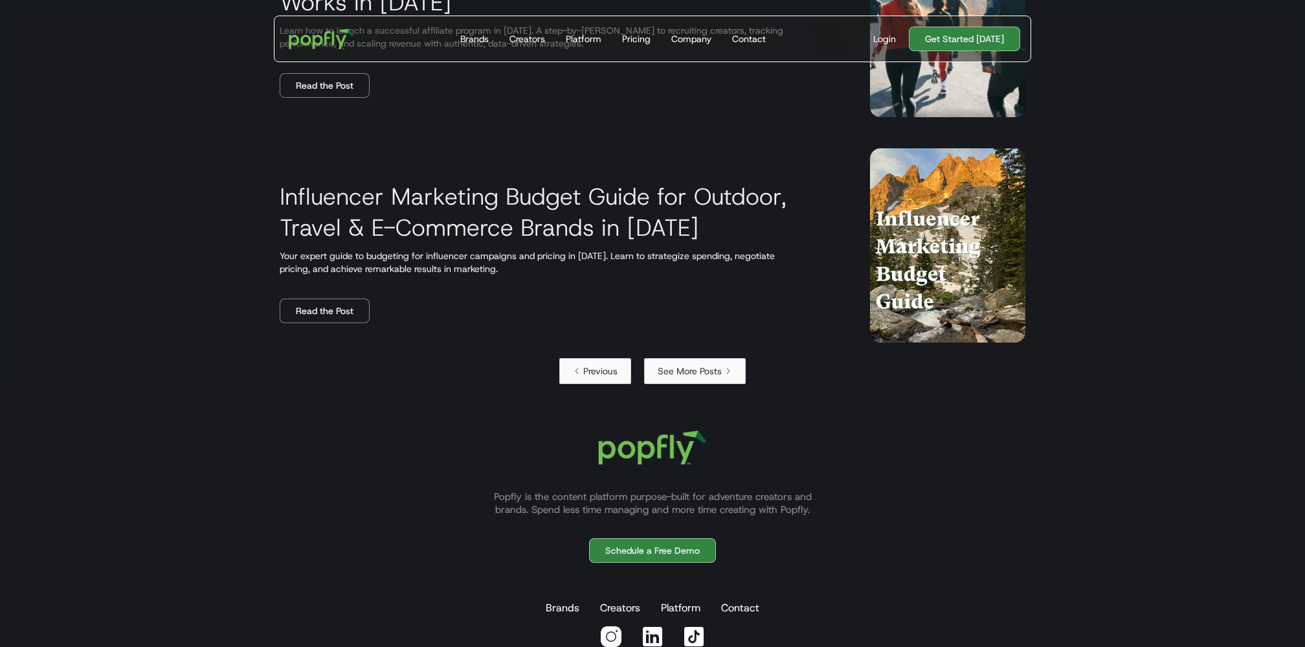
click at [682, 377] on link "See More Posts" at bounding box center [695, 371] width 102 height 26
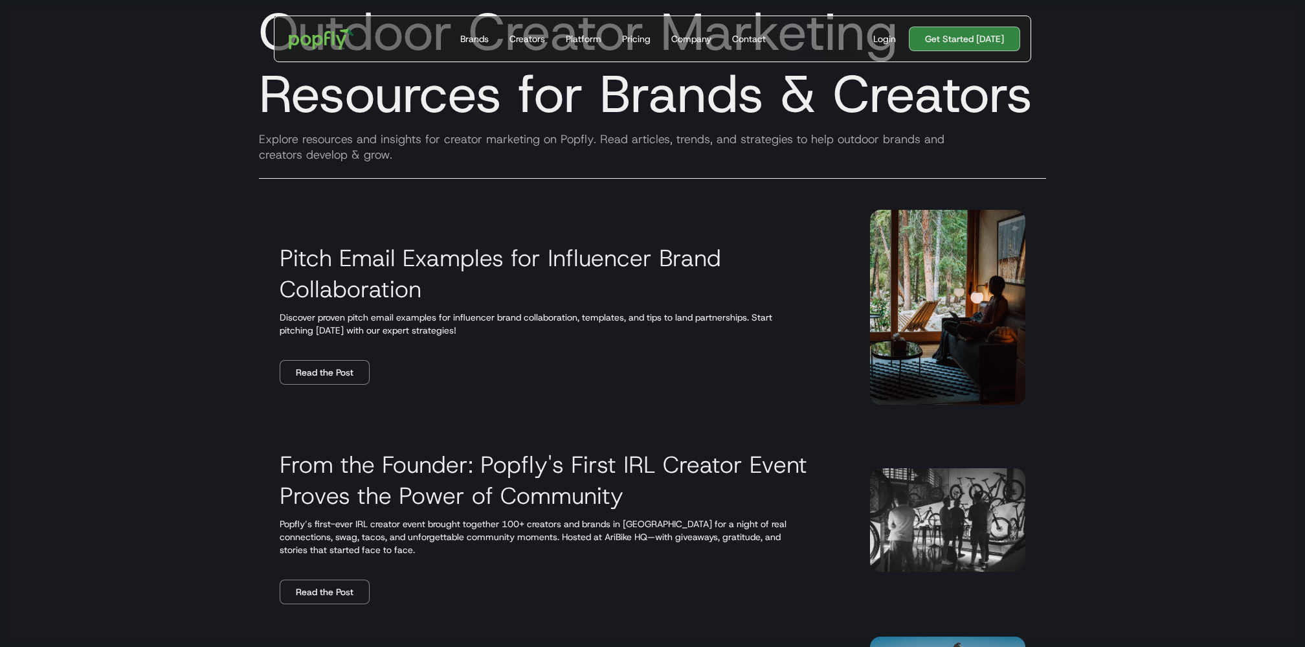
scroll to position [73, 0]
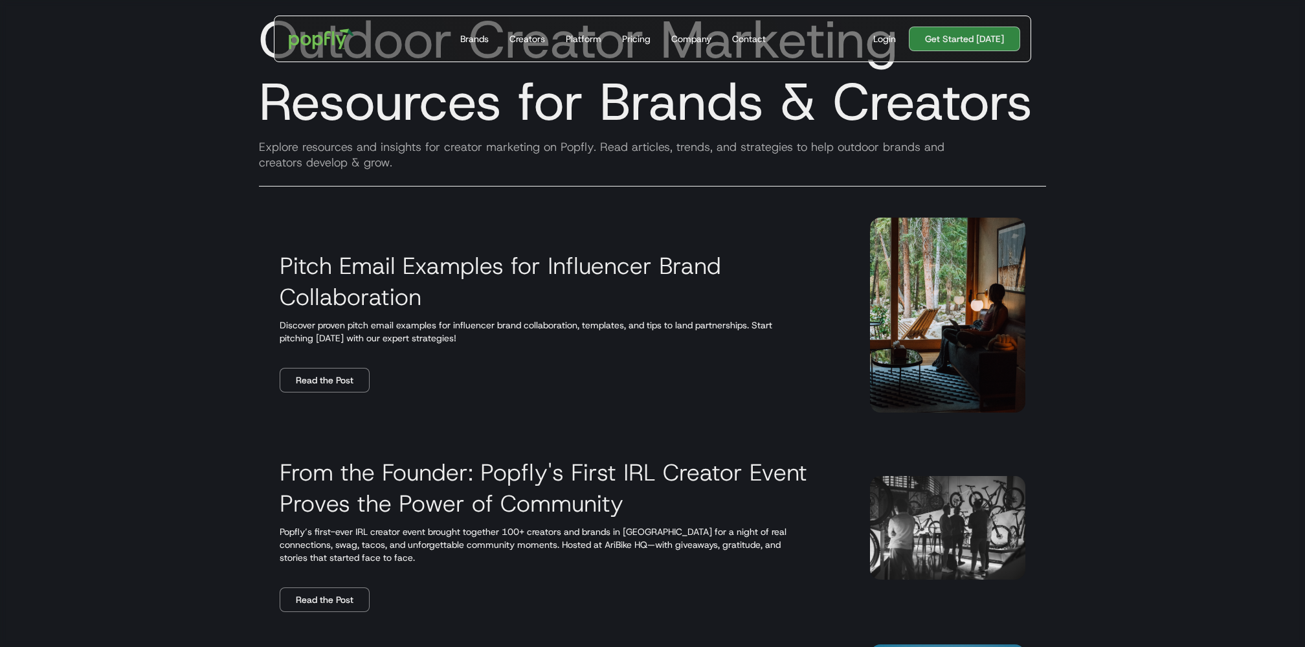
click at [408, 269] on h3 "Pitch Email Examples for Influencer Brand Collaboration" at bounding box center [559, 281] width 559 height 62
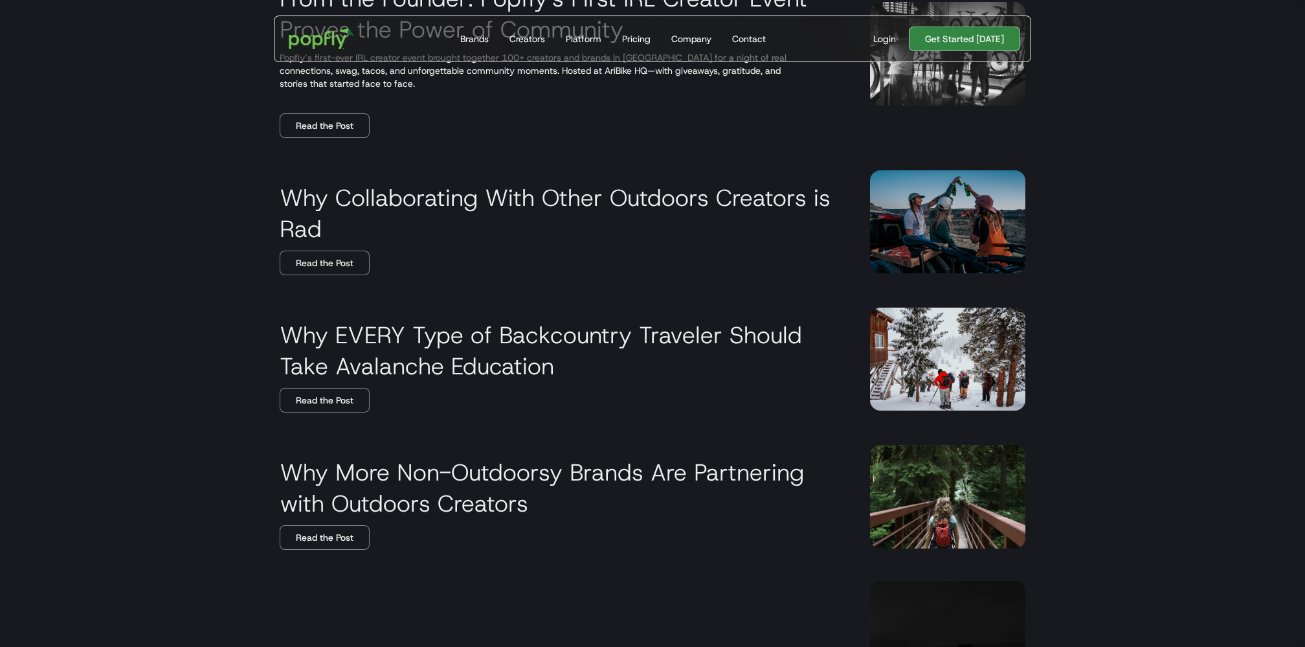
scroll to position [550, 0]
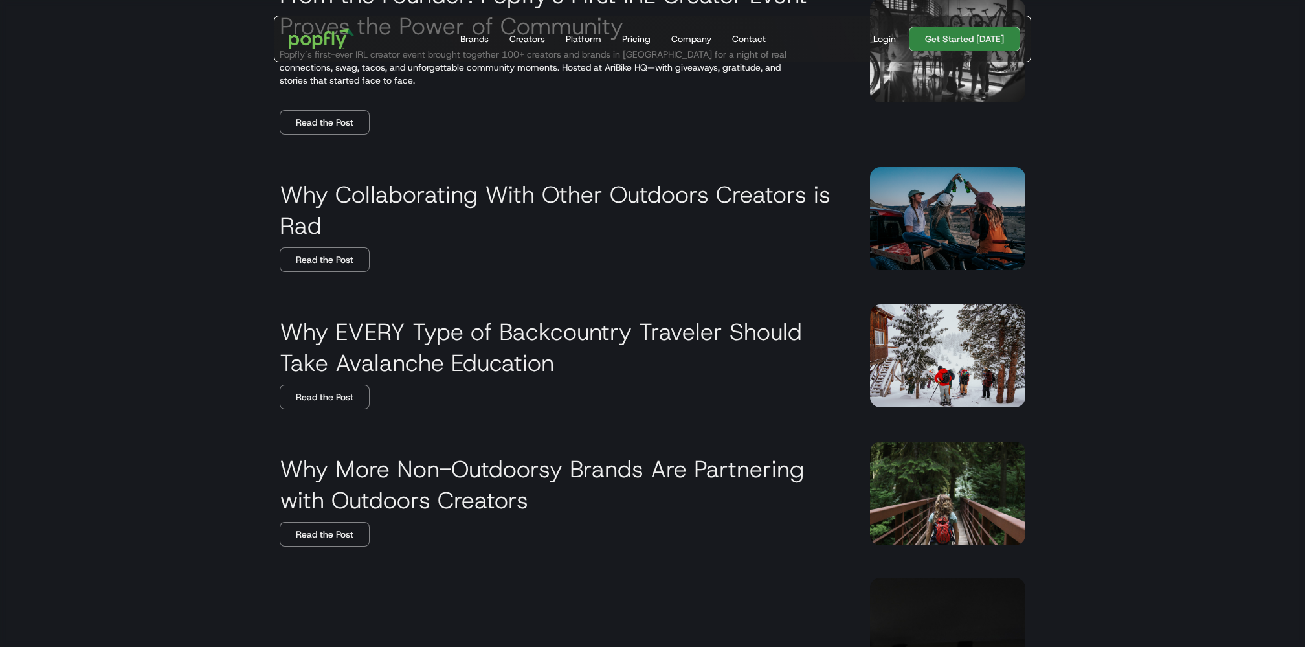
click at [311, 241] on div "Why Collaborating With Other Outdoors Creators is Rad Read the Post" at bounding box center [559, 219] width 559 height 106
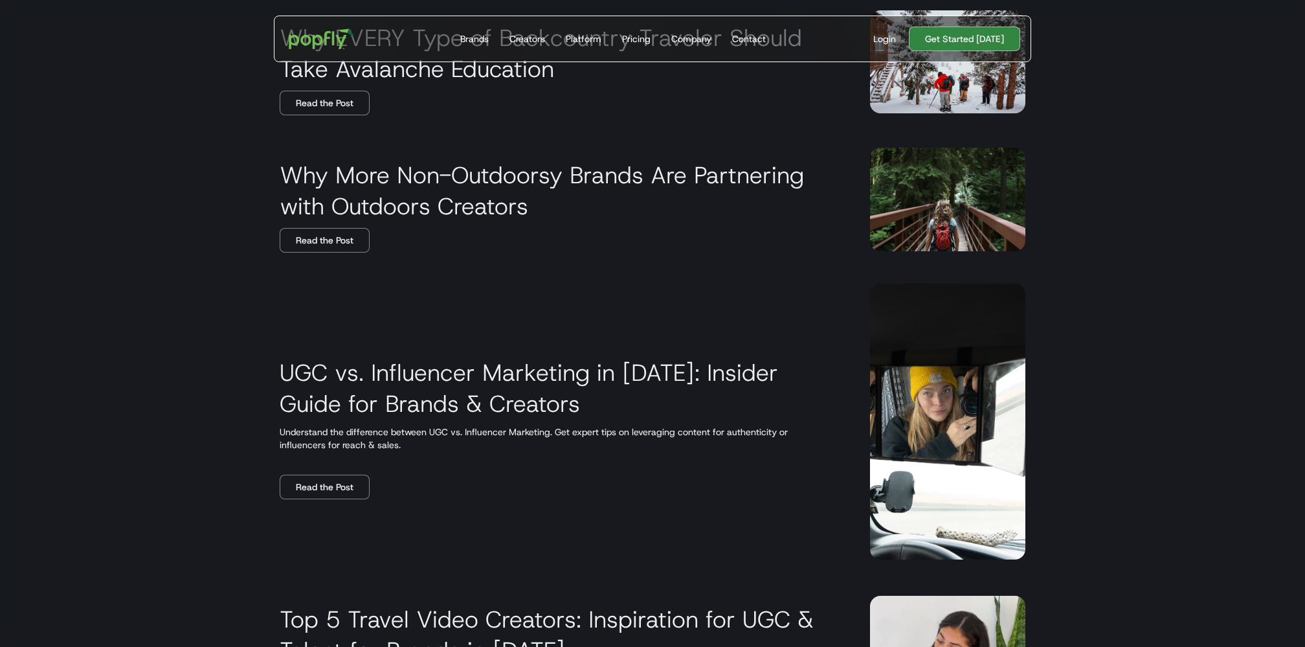
scroll to position [847, 0]
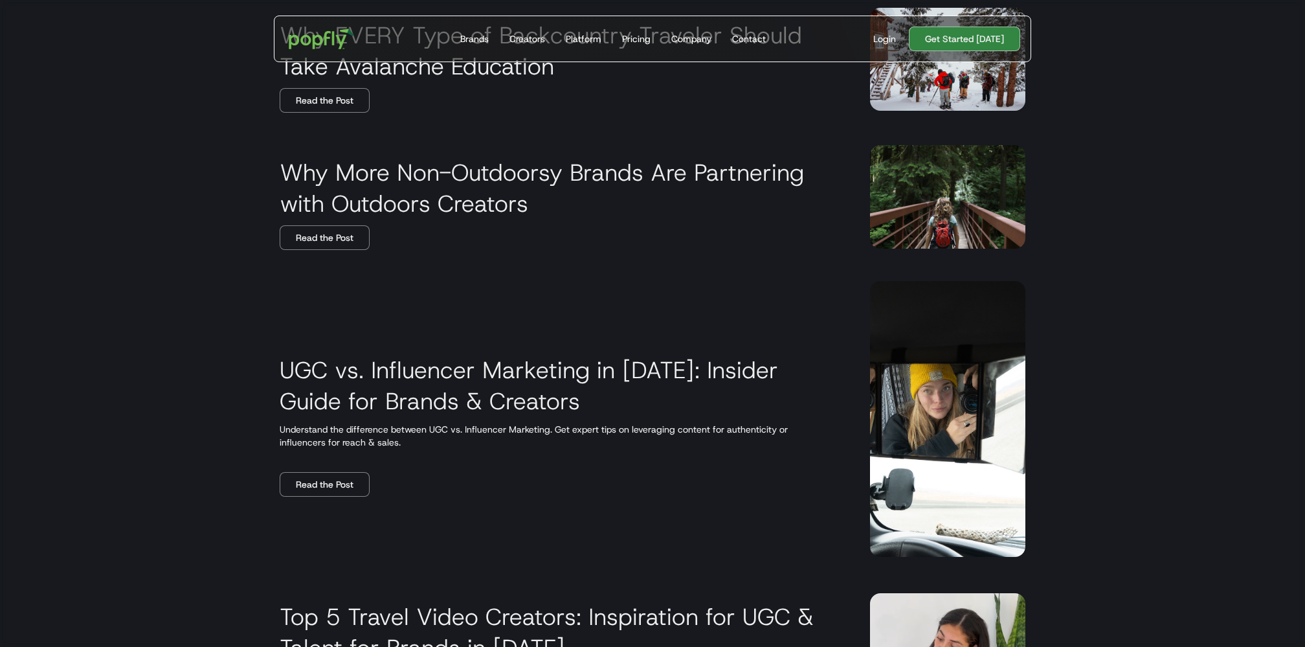
click at [332, 466] on div "UGC vs. Influencer Marketing in 2025: Insider Guide for Brands & Creators Under…" at bounding box center [559, 418] width 559 height 155
click at [336, 489] on link "Read the Post" at bounding box center [325, 484] width 90 height 25
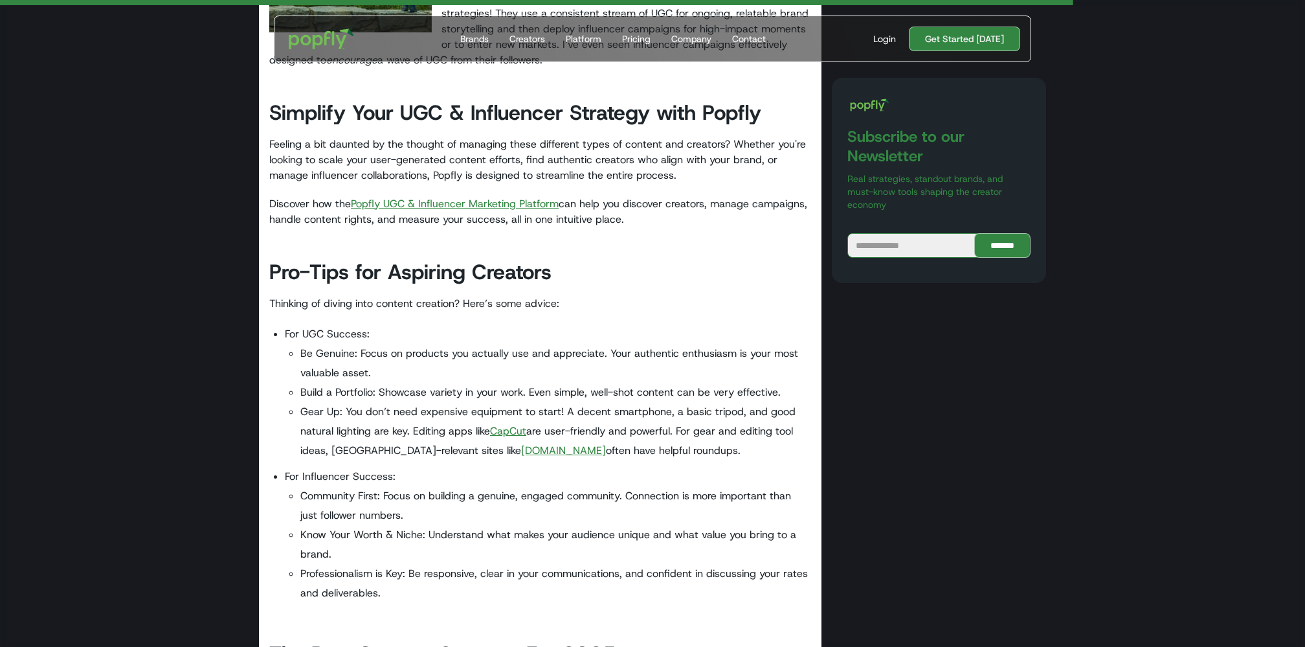
scroll to position [3092, 0]
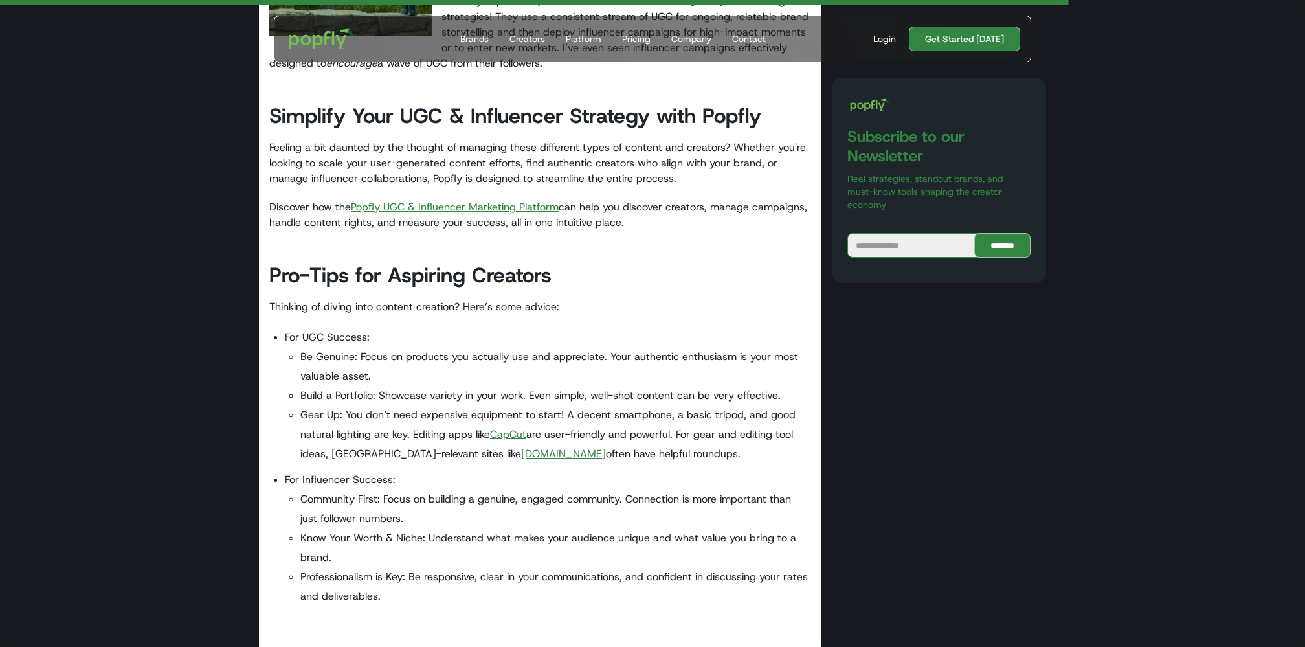
click at [478, 208] on link "Popfly UGC & Influencer Marketing Platform" at bounding box center [455, 207] width 208 height 14
